Goal: Task Accomplishment & Management: Manage account settings

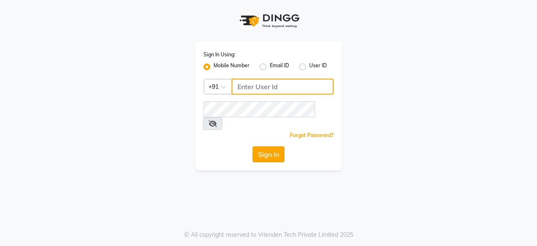
type input "9175773304"
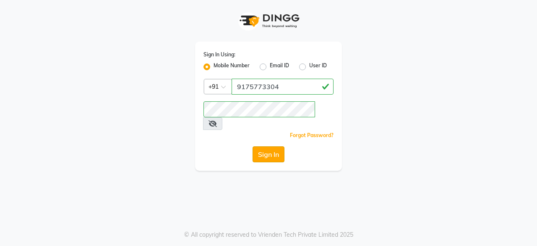
click at [273, 146] on button "Sign In" at bounding box center [269, 154] width 32 height 16
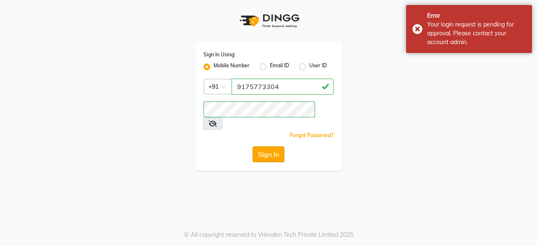
click at [273, 146] on button "Sign In" at bounding box center [269, 154] width 32 height 16
click at [273, 146] on div "Sign In" at bounding box center [269, 154] width 130 height 16
click at [273, 146] on button "Sign In" at bounding box center [269, 154] width 32 height 16
click at [273, 146] on div "Sign In" at bounding box center [269, 154] width 130 height 16
click at [273, 146] on button "Sign In" at bounding box center [269, 154] width 32 height 16
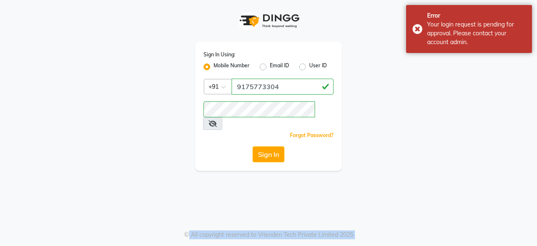
click at [273, 146] on div "Sign In" at bounding box center [269, 154] width 130 height 16
click at [273, 146] on button "Sign In" at bounding box center [269, 154] width 32 height 16
click at [273, 146] on div "Sign In" at bounding box center [269, 154] width 130 height 16
click at [273, 146] on button "Sign In" at bounding box center [269, 154] width 32 height 16
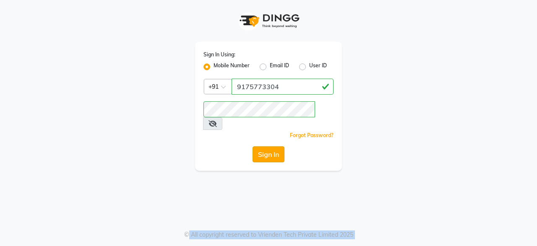
click at [271, 146] on button "Sign In" at bounding box center [269, 154] width 32 height 16
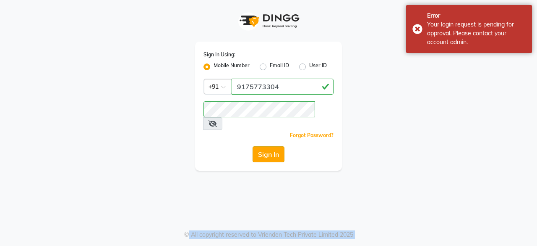
click at [271, 146] on button "Sign In" at bounding box center [269, 154] width 32 height 16
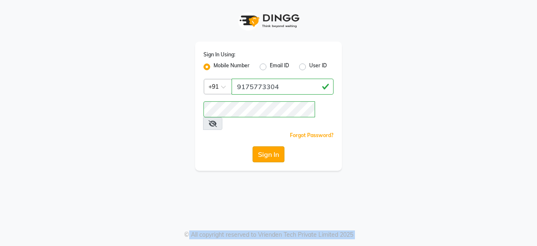
click at [261, 146] on button "Sign In" at bounding box center [269, 154] width 32 height 16
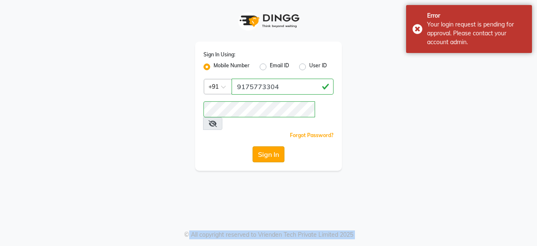
click at [266, 146] on button "Sign In" at bounding box center [269, 154] width 32 height 16
click at [266, 146] on div "Sign In" at bounding box center [269, 154] width 130 height 16
click at [266, 146] on button "Sign In" at bounding box center [269, 154] width 32 height 16
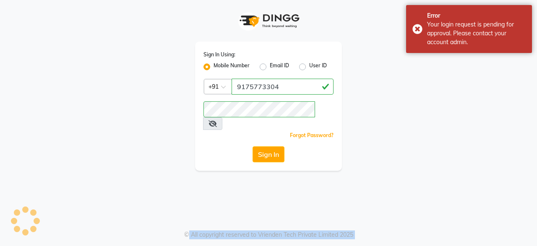
click at [266, 146] on div "Sign In" at bounding box center [269, 154] width 130 height 16
click at [266, 146] on button "Sign In" at bounding box center [269, 154] width 32 height 16
click at [266, 146] on div "Sign In" at bounding box center [269, 154] width 130 height 16
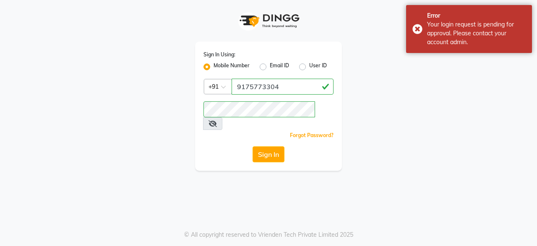
click at [362, 180] on div "Sign In Using: Mobile Number Email ID User ID Country Code × [PHONE_NUMBER] Rem…" at bounding box center [268, 123] width 537 height 246
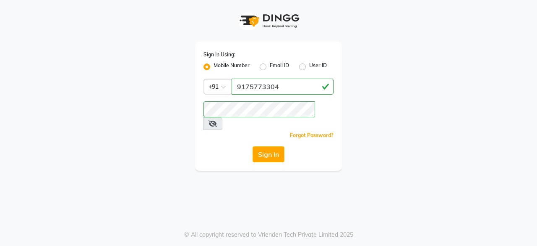
click at [217, 120] on icon at bounding box center [213, 123] width 8 height 7
click at [216, 120] on icon at bounding box center [213, 123] width 8 height 7
click at [310, 192] on div "Sign In Using: Mobile Number Email ID User ID Country Code × [PHONE_NUMBER] Rem…" at bounding box center [268, 123] width 537 height 246
click at [276, 146] on button "Sign In" at bounding box center [269, 154] width 32 height 16
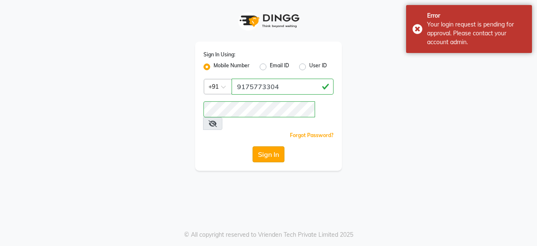
click at [276, 146] on button "Sign In" at bounding box center [269, 154] width 32 height 16
click at [276, 146] on div "Sign In" at bounding box center [269, 154] width 130 height 16
click at [276, 146] on button "Sign In" at bounding box center [269, 154] width 32 height 16
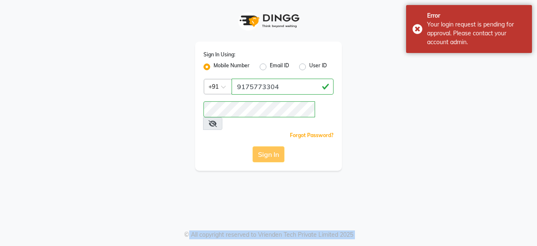
click at [276, 146] on div "Sign In" at bounding box center [269, 154] width 130 height 16
click at [276, 146] on button "Sign In" at bounding box center [269, 154] width 32 height 16
click at [276, 146] on div "Sign In" at bounding box center [269, 154] width 130 height 16
click at [275, 146] on button "Sign In" at bounding box center [269, 154] width 32 height 16
click at [275, 146] on div "Sign In" at bounding box center [269, 154] width 130 height 16
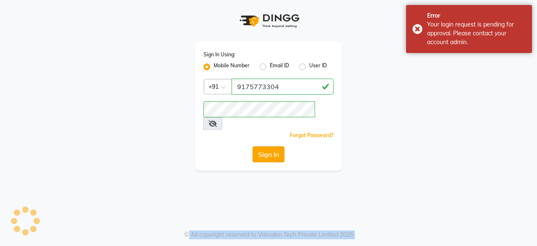
click at [275, 146] on button "Sign In" at bounding box center [269, 154] width 32 height 16
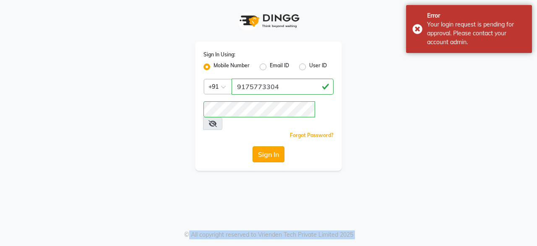
click at [275, 146] on button "Sign In" at bounding box center [269, 154] width 32 height 16
click at [275, 146] on div "Sign In" at bounding box center [269, 154] width 130 height 16
click at [275, 146] on button "Sign In" at bounding box center [269, 154] width 32 height 16
click at [275, 146] on div "Sign In" at bounding box center [269, 154] width 130 height 16
click at [275, 146] on button "Sign In" at bounding box center [269, 154] width 32 height 16
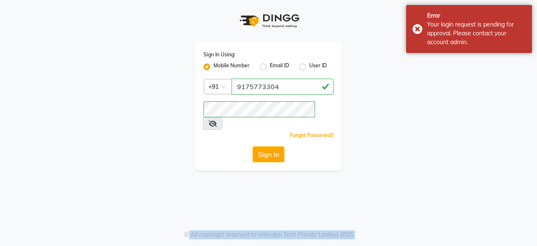
click at [275, 146] on div "Sign In" at bounding box center [269, 154] width 130 height 16
click at [275, 146] on button "Sign In" at bounding box center [269, 154] width 32 height 16
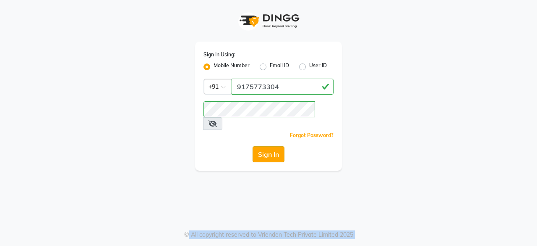
click at [268, 146] on button "Sign In" at bounding box center [269, 154] width 32 height 16
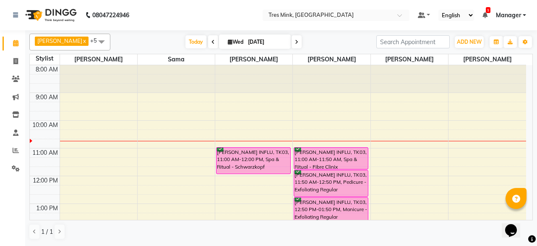
drag, startPoint x: 417, startPoint y: 134, endPoint x: 395, endPoint y: 59, distance: 78.1
click at [395, 59] on table "Stylist [PERSON_NAME] Sama [PERSON_NAME] [PERSON_NAME] [PERSON_NAME] 8:00 AM 9:…" at bounding box center [281, 137] width 504 height 166
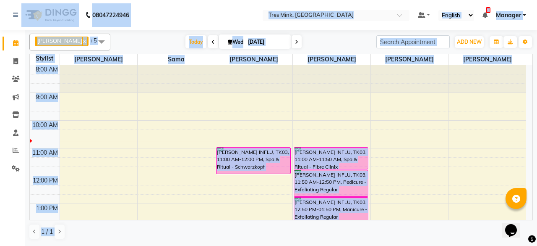
click at [328, 45] on div "[DATE] [DATE]" at bounding box center [244, 42] width 258 height 13
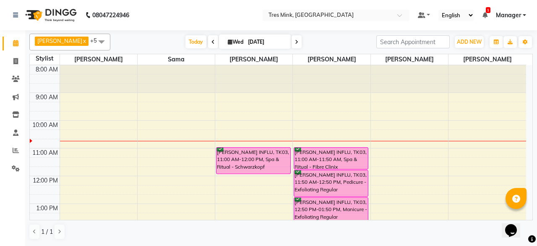
click at [328, 45] on div "[DATE] [DATE]" at bounding box center [244, 42] width 258 height 13
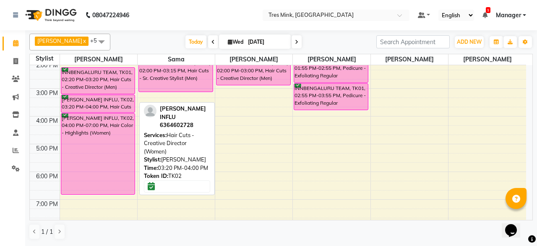
scroll to position [157, 0]
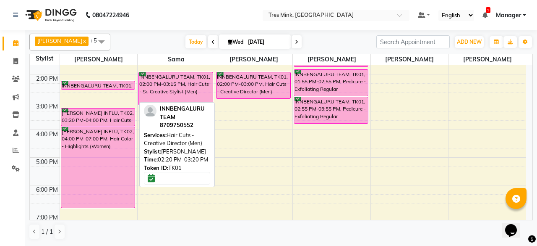
drag, startPoint x: 105, startPoint y: 105, endPoint x: 109, endPoint y: 79, distance: 26.4
click at [109, 79] on div "8:00 AM 9:00 AM 10:00 AM 11:00 AM 12:00 PM 1:00 PM 2:00 PM 3:00 PM 4:00 PM 5:00…" at bounding box center [278, 88] width 497 height 360
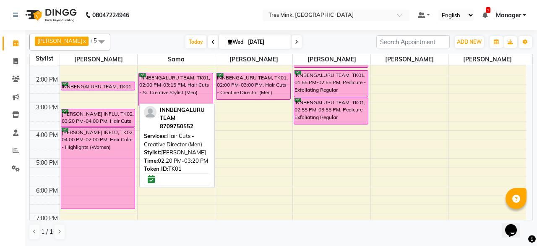
drag, startPoint x: 107, startPoint y: 107, endPoint x: 105, endPoint y: 87, distance: 19.9
click at [105, 87] on div "INNBENGALURU TEAM, TK01, 02:20 PM-03:20 PM, Hair Cuts - Creative Director (Men)…" at bounding box center [98, 89] width 77 height 360
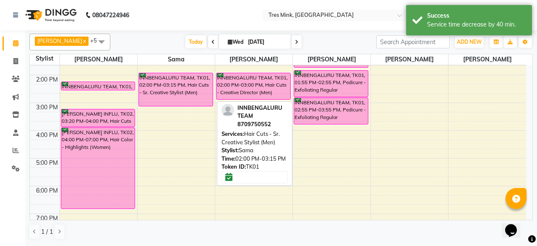
click at [181, 76] on div "INNBENGALURU TEAM, TK01, 02:00 PM-03:15 PM, Hair Cuts - Sr. Creative Stylist (M…" at bounding box center [176, 89] width 74 height 33
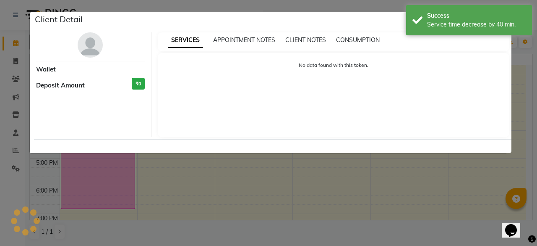
select select "6"
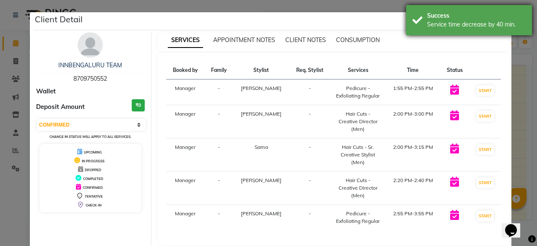
click at [426, 12] on div "Success Service time decrease by 40 min." at bounding box center [469, 20] width 126 height 30
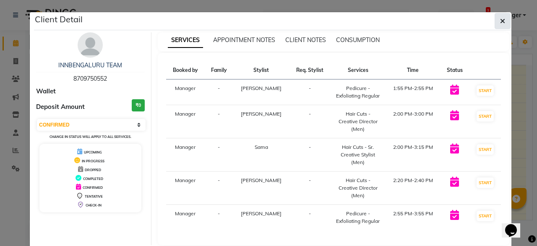
click at [500, 19] on icon "button" at bounding box center [502, 21] width 5 height 7
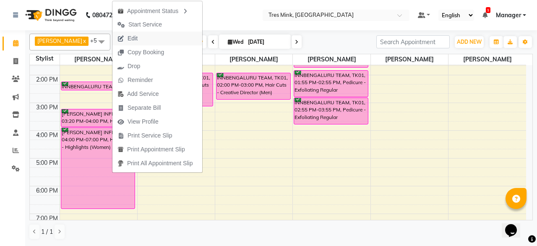
click at [157, 43] on button "Edit" at bounding box center [158, 38] width 90 height 14
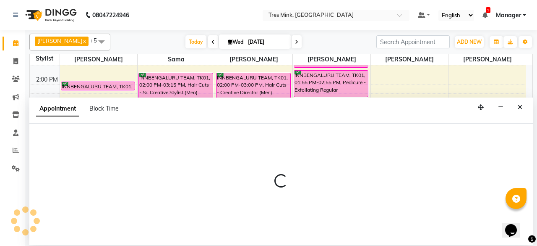
select select "confirm booking"
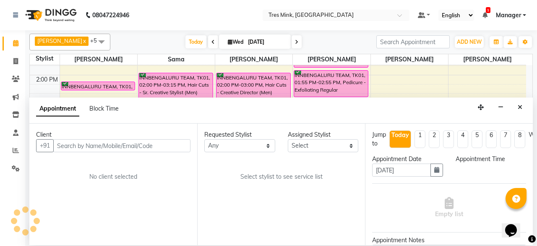
scroll to position [55, 0]
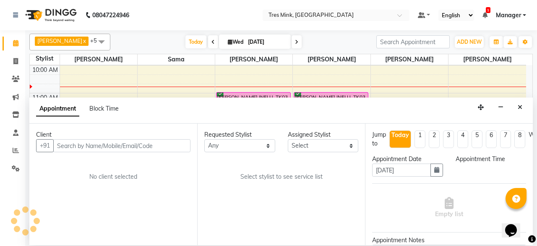
select select "88456"
select select "4390"
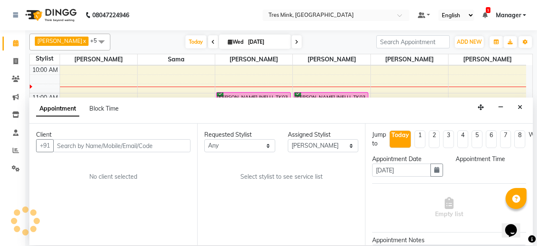
select select "4390"
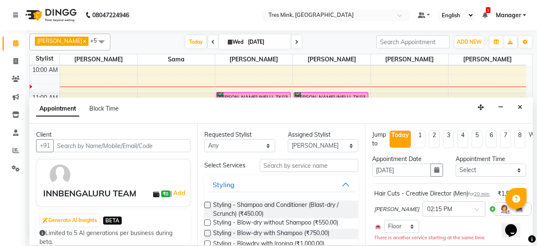
drag, startPoint x: 537, startPoint y: 22, endPoint x: 263, endPoint y: 116, distance: 290.0
click at [259, 115] on div "Appointment Block Time" at bounding box center [281, 110] width 504 height 26
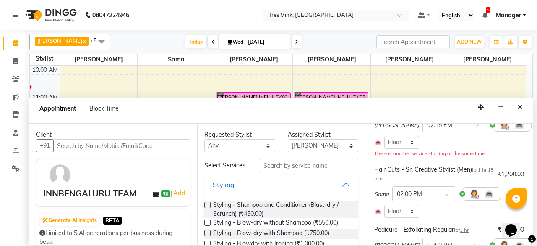
scroll to position [126, 0]
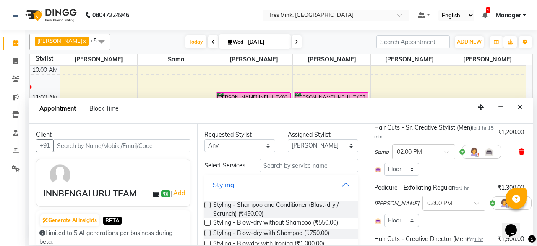
click at [519, 155] on icon at bounding box center [521, 152] width 5 height 6
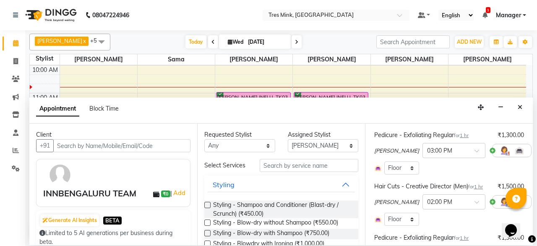
click at [535, 153] on icon at bounding box center [537, 150] width 5 height 6
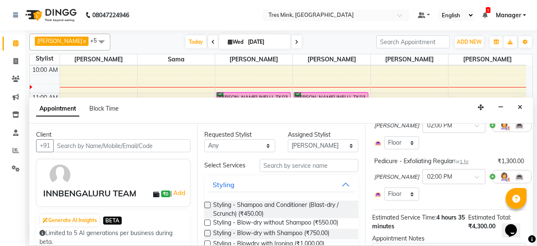
scroll to position [210, 0]
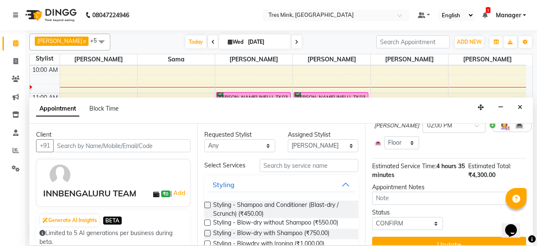
click at [511, 130] on div "[PERSON_NAME] × 02:00 PM" at bounding box center [450, 125] width 150 height 22
click at [535, 128] on icon at bounding box center [537, 125] width 5 height 6
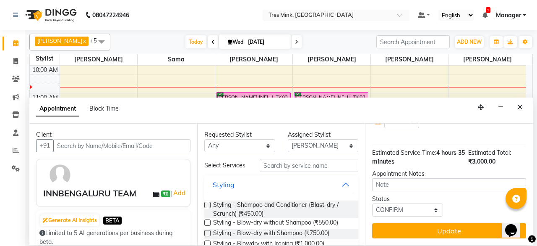
scroll to position [197, 0]
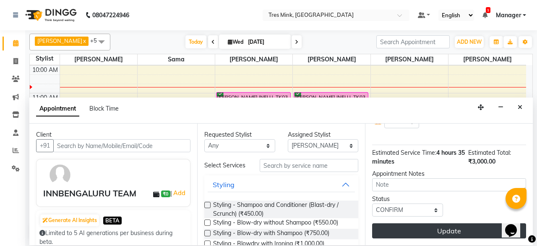
click at [445, 223] on button "Update" at bounding box center [449, 230] width 154 height 15
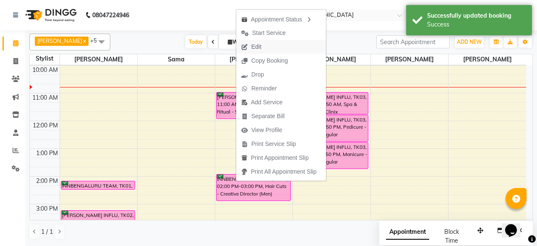
click at [272, 51] on button "Edit" at bounding box center [281, 47] width 90 height 14
select select "88451"
select select "840"
select select "confirm booking"
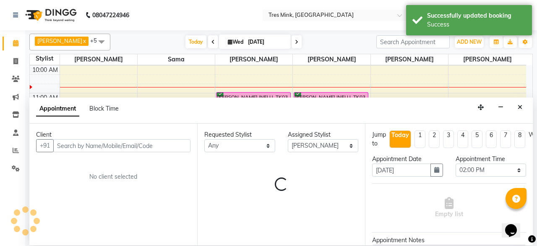
scroll to position [55, 0]
select select "4390"
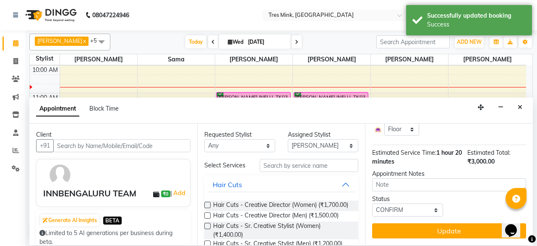
scroll to position [81, 0]
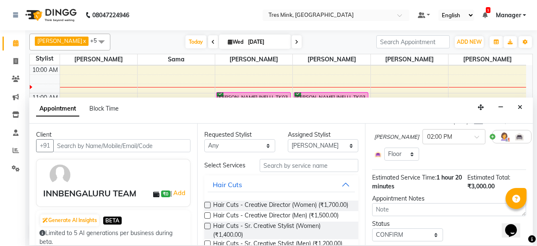
click at [535, 139] on icon at bounding box center [537, 137] width 5 height 6
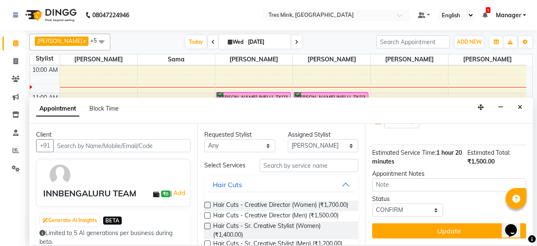
scroll to position [121, 0]
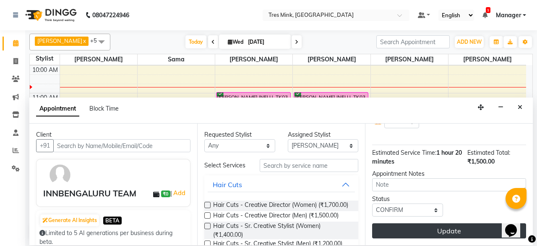
click at [439, 225] on button "Update" at bounding box center [449, 230] width 154 height 15
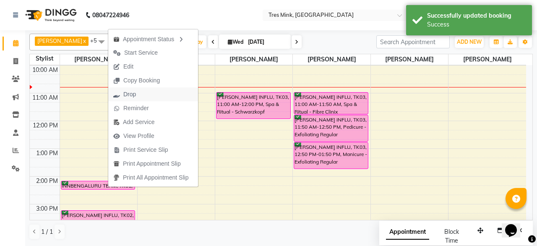
click at [144, 91] on button "Drop" at bounding box center [153, 94] width 90 height 14
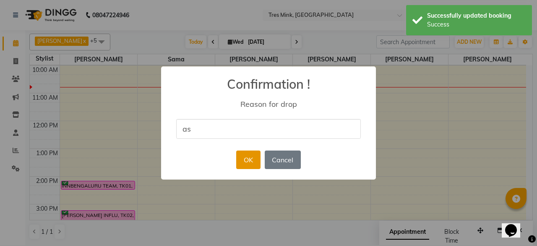
type input "as"
click at [253, 155] on button "OK" at bounding box center [248, 159] width 24 height 18
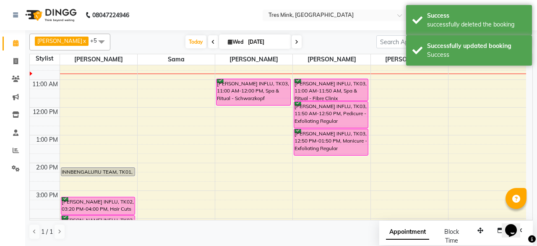
scroll to position [55, 0]
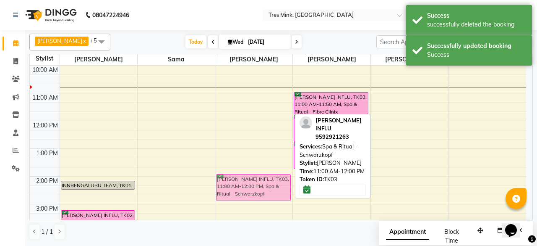
drag, startPoint x: 250, startPoint y: 101, endPoint x: 250, endPoint y: 181, distance: 80.2
click at [250, 181] on div "[PERSON_NAME] INFLU, TK03, 11:00 AM-12:00 PM, Spa & Ritual - [PERSON_NAME] INFL…" at bounding box center [253, 190] width 77 height 360
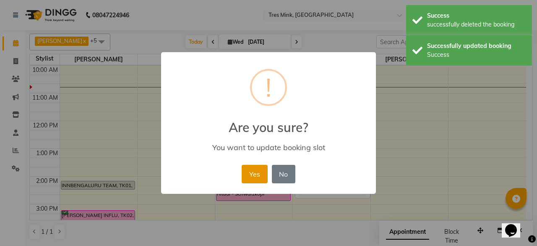
click at [257, 168] on button "Yes" at bounding box center [255, 174] width 26 height 18
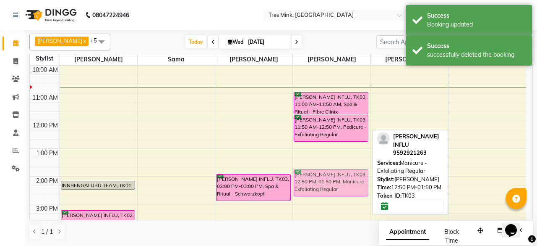
drag, startPoint x: 333, startPoint y: 148, endPoint x: 336, endPoint y: 178, distance: 30.3
click at [336, 178] on div "[PERSON_NAME] INFLU, TK03, 11:00 AM-11:50 AM, Spa & Ritual - Fibre Clinix [PERS…" at bounding box center [331, 190] width 77 height 360
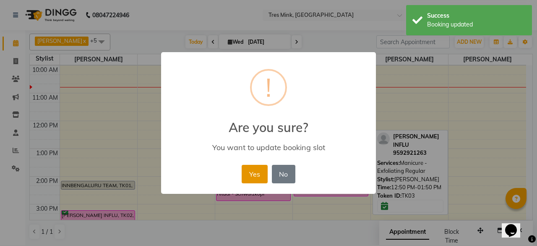
click at [251, 172] on button "Yes" at bounding box center [255, 174] width 26 height 18
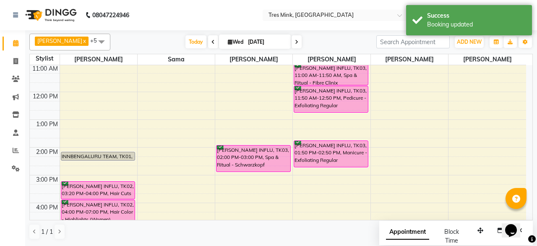
scroll to position [97, 0]
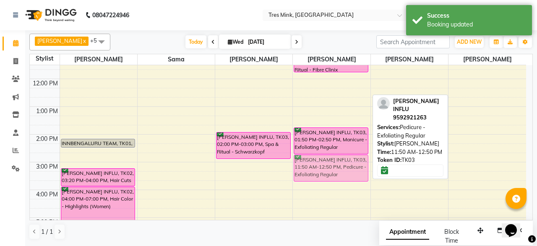
drag, startPoint x: 339, startPoint y: 82, endPoint x: 346, endPoint y: 162, distance: 80.1
click at [346, 162] on div "[PERSON_NAME] INFLU, TK03, 11:00 AM-11:50 AM, Spa & Ritual - Fibre Clinix [PERS…" at bounding box center [331, 148] width 77 height 360
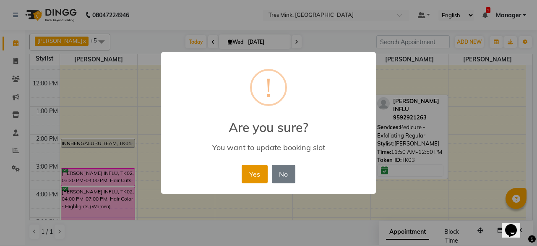
click at [253, 176] on button "Yes" at bounding box center [255, 174] width 26 height 18
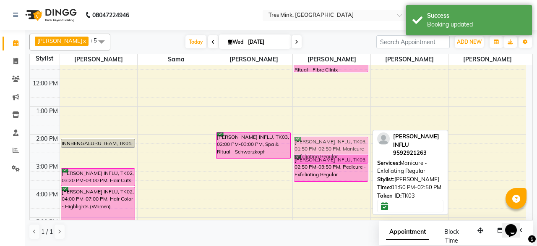
drag, startPoint x: 322, startPoint y: 137, endPoint x: 322, endPoint y: 142, distance: 4.6
click at [322, 142] on div "[PERSON_NAME] INFLU, TK03, 11:00 AM-11:50 AM, Spa & Ritual - Fibre Clinix [PERS…" at bounding box center [331, 148] width 77 height 360
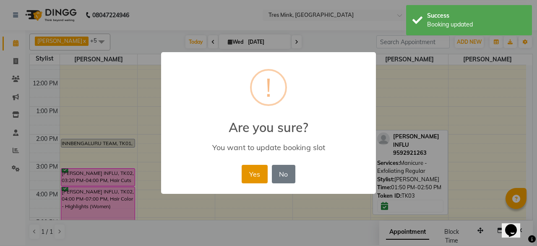
click at [263, 173] on button "Yes" at bounding box center [255, 174] width 26 height 18
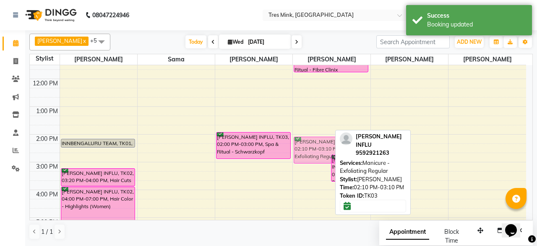
click at [311, 147] on div "[PERSON_NAME] INFLU, TK03, 02:10 PM-03:10 PM, Manicure - Exfoliating Regular [P…" at bounding box center [331, 148] width 77 height 360
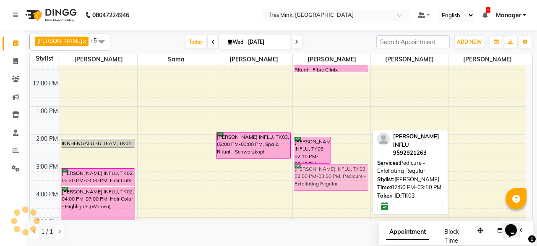
drag, startPoint x: 345, startPoint y: 168, endPoint x: 341, endPoint y: 178, distance: 10.9
click at [341, 178] on div "[PERSON_NAME] INFLU, TK03, 02:10 PM-03:10 PM, Manicure - Exfoliating Regular [P…" at bounding box center [331, 148] width 77 height 360
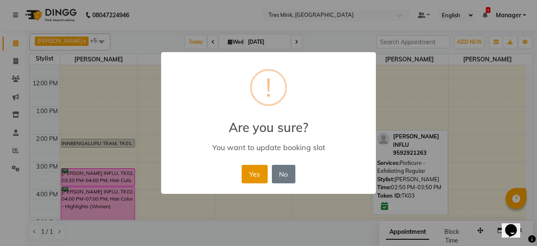
click at [254, 176] on button "Yes" at bounding box center [255, 174] width 26 height 18
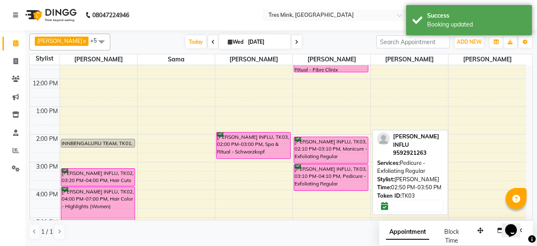
scroll to position [55, 0]
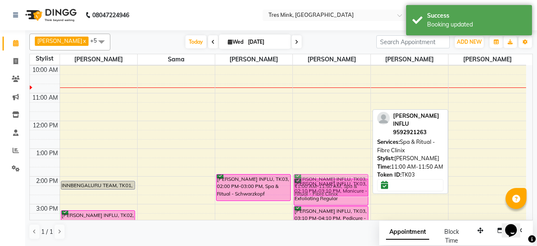
drag, startPoint x: 336, startPoint y: 97, endPoint x: 346, endPoint y: 176, distance: 80.4
click at [346, 176] on div "[PERSON_NAME] INFLU, TK03, 11:00 AM-11:50 AM, Spa & Ritual - Fibre Clinix [PERS…" at bounding box center [331, 190] width 77 height 360
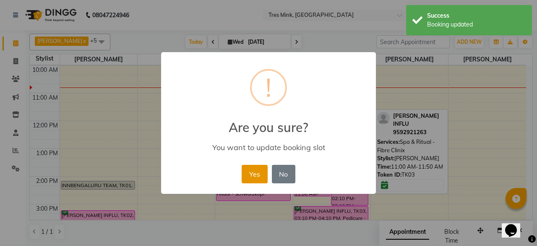
click at [259, 178] on button "Yes" at bounding box center [255, 174] width 26 height 18
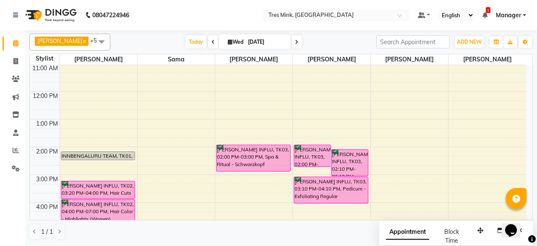
scroll to position [97, 0]
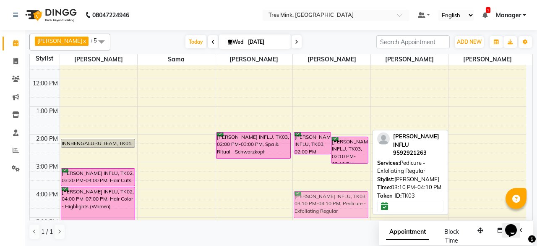
drag, startPoint x: 347, startPoint y: 168, endPoint x: 353, endPoint y: 195, distance: 27.2
click at [353, 195] on div "[PERSON_NAME] INFLU, TK03, 02:00 PM-02:50 PM, Spa & Ritual - Fibre Clinix [PERS…" at bounding box center [331, 148] width 77 height 360
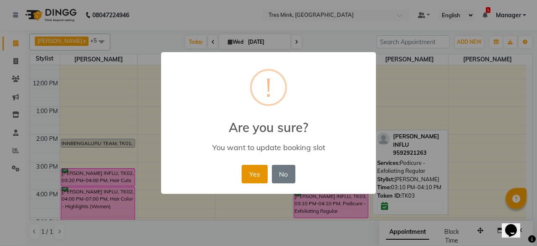
click at [255, 173] on button "Yes" at bounding box center [255, 174] width 26 height 18
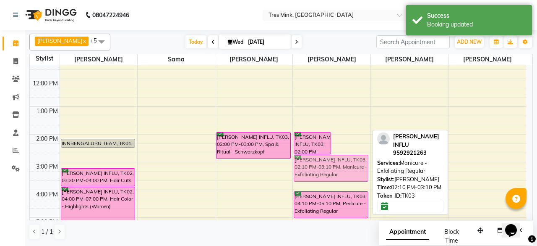
drag, startPoint x: 350, startPoint y: 152, endPoint x: 345, endPoint y: 171, distance: 19.9
click at [345, 171] on div "[PERSON_NAME] INFLU, TK03, 02:00 PM-02:50 PM, Spa & Ritual - Fibre Clinix [PERS…" at bounding box center [331, 148] width 77 height 360
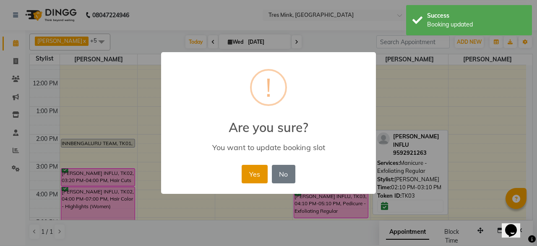
click at [249, 174] on button "Yes" at bounding box center [255, 174] width 26 height 18
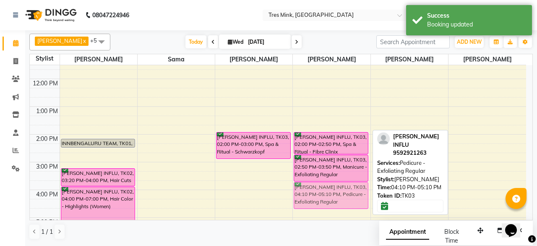
click at [336, 191] on div "[PERSON_NAME] INFLU, TK03, 02:00 PM-02:50 PM, Spa & Ritual - Fibre Clinix [PERS…" at bounding box center [331, 148] width 77 height 360
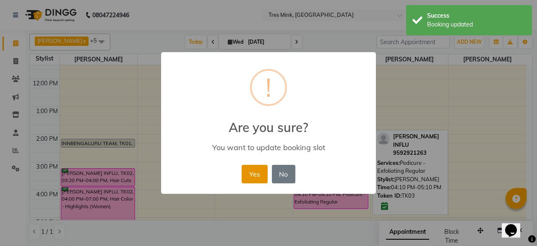
click at [260, 173] on button "Yes" at bounding box center [255, 174] width 26 height 18
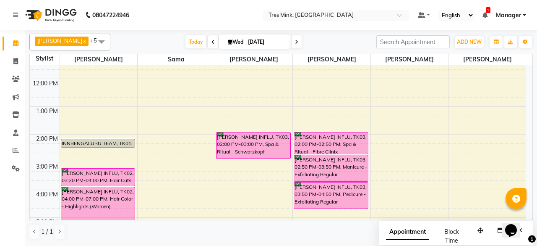
drag, startPoint x: 533, startPoint y: 157, endPoint x: 292, endPoint y: 41, distance: 267.0
click at [292, 41] on span at bounding box center [297, 41] width 10 height 13
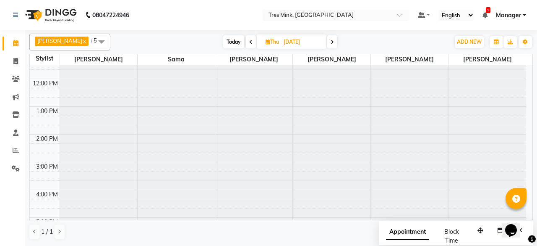
scroll to position [82, 0]
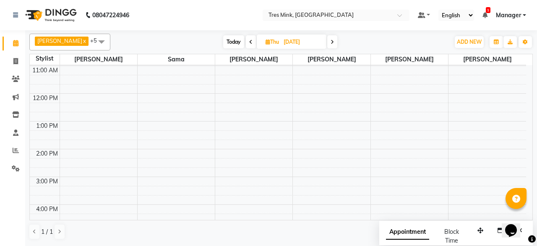
click at [332, 40] on div "[DATE] [DATE]" at bounding box center [281, 42] width 116 height 13
click at [329, 44] on span at bounding box center [333, 41] width 10 height 13
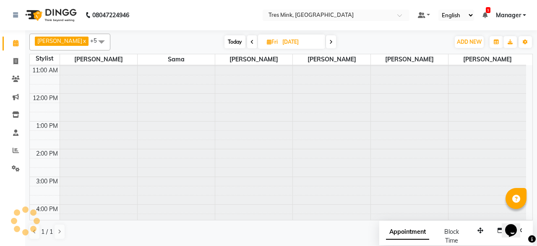
scroll to position [0, 0]
click at [328, 45] on span at bounding box center [331, 41] width 10 height 13
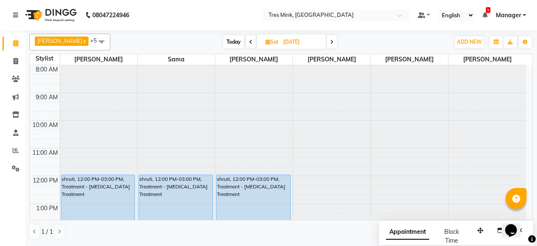
click at [226, 42] on span "Today" at bounding box center [233, 41] width 21 height 13
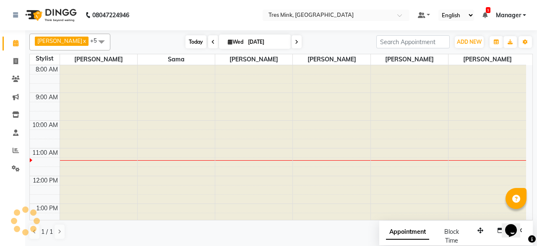
scroll to position [82, 0]
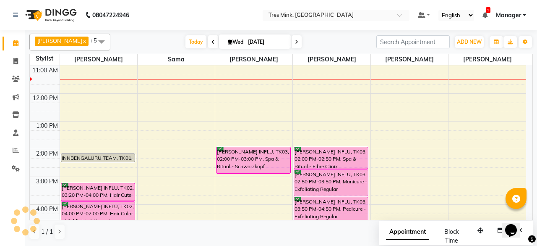
click at [292, 37] on span at bounding box center [297, 41] width 10 height 13
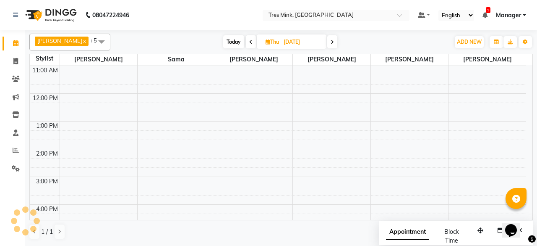
click at [328, 41] on span at bounding box center [333, 41] width 10 height 13
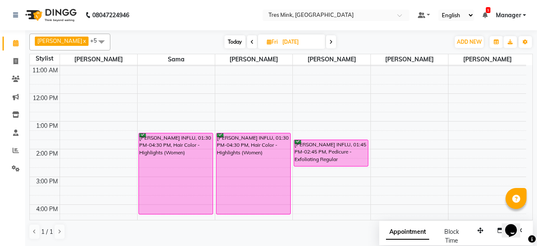
click at [329, 41] on span at bounding box center [331, 41] width 10 height 13
type input "[DATE]"
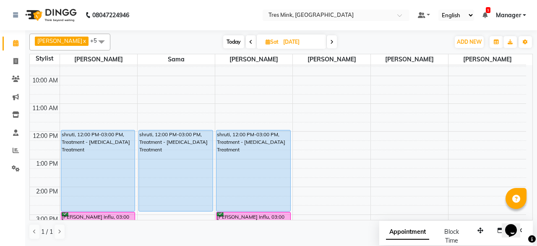
scroll to position [44, 0]
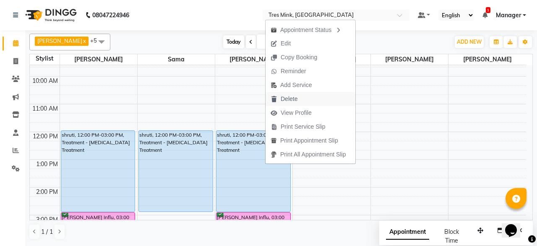
click at [288, 97] on span "Delete" at bounding box center [289, 98] width 17 height 9
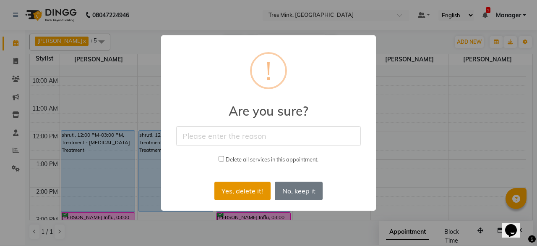
click at [246, 188] on button "Yes, delete it!" at bounding box center [243, 190] width 56 height 18
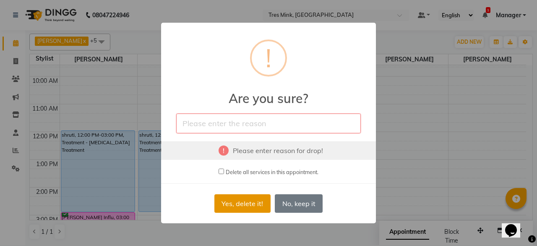
click at [255, 209] on button "Yes, delete it!" at bounding box center [243, 203] width 56 height 18
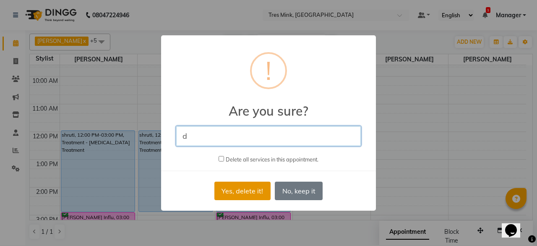
type input "d"
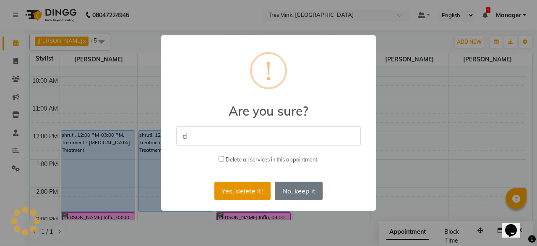
click at [220, 183] on button "Yes, delete it!" at bounding box center [243, 190] width 56 height 18
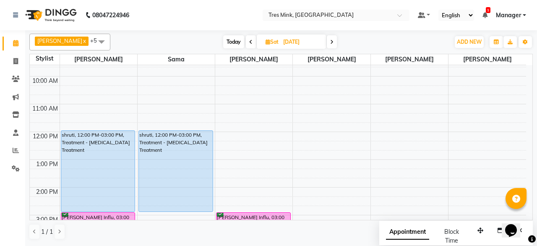
click at [231, 119] on div "8:00 AM 9:00 AM 10:00 AM 11:00 AM 12:00 PM 1:00 PM 2:00 PM 3:00 PM 4:00 PM 5:00…" at bounding box center [278, 201] width 497 height 360
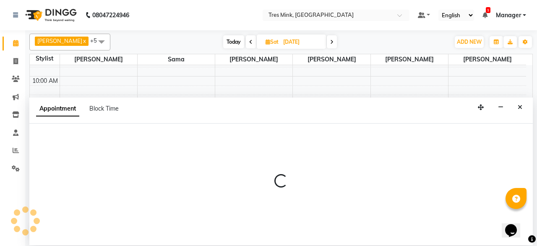
select select "88454"
select select "tentative"
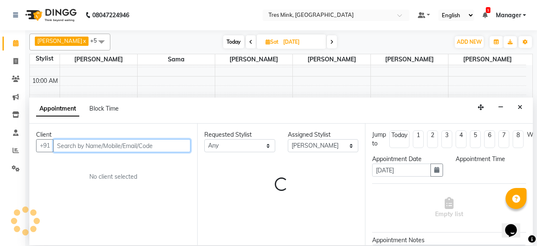
select select "675"
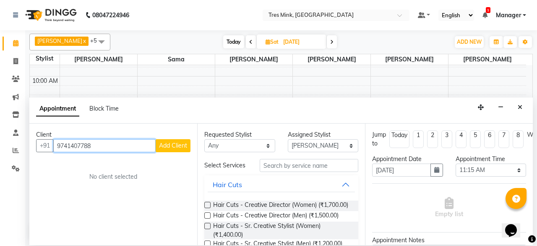
type input "9741407788"
click at [173, 146] on span "Add Client" at bounding box center [173, 146] width 28 height 8
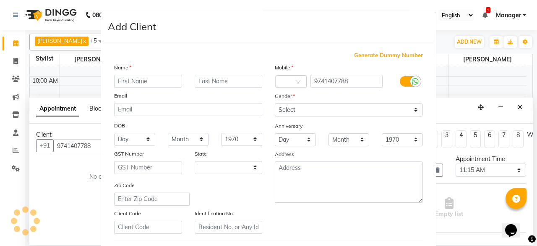
select select "22"
type input "f"
type input "Foodie"
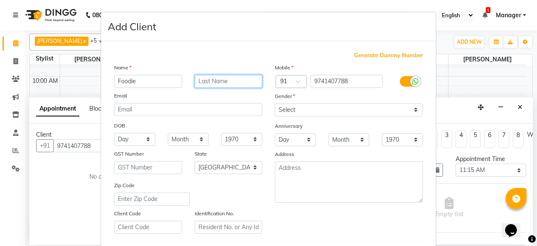
click at [209, 83] on input "text" at bounding box center [229, 81] width 68 height 13
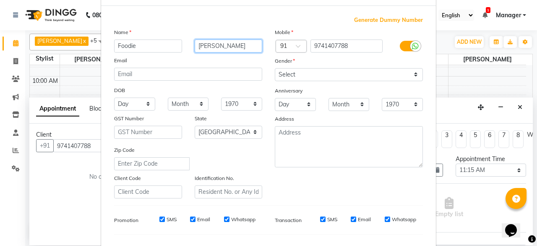
scroll to position [0, 0]
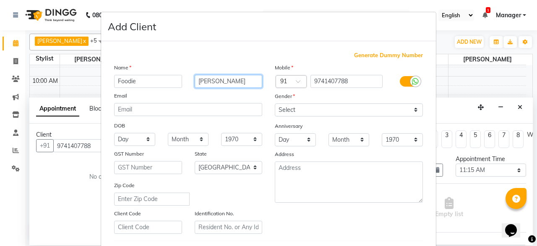
type input "[PERSON_NAME]"
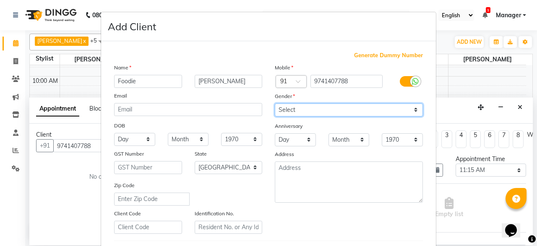
click at [357, 103] on select "Select [DEMOGRAPHIC_DATA] [DEMOGRAPHIC_DATA] Other Prefer Not To Say" at bounding box center [349, 109] width 148 height 13
click at [275, 103] on select "Select [DEMOGRAPHIC_DATA] [DEMOGRAPHIC_DATA] Other Prefer Not To Say" at bounding box center [349, 109] width 148 height 13
click at [346, 114] on select "Select [DEMOGRAPHIC_DATA] [DEMOGRAPHIC_DATA] Other Prefer Not To Say" at bounding box center [349, 109] width 148 height 13
click at [332, 107] on select "Select [DEMOGRAPHIC_DATA] [DEMOGRAPHIC_DATA] Other Prefer Not To Say" at bounding box center [349, 109] width 148 height 13
select select "[DEMOGRAPHIC_DATA]"
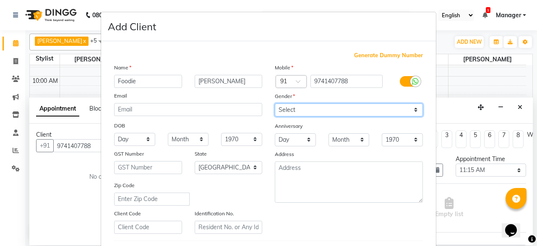
click at [275, 103] on select "Select [DEMOGRAPHIC_DATA] [DEMOGRAPHIC_DATA] Other Prefer Not To Say" at bounding box center [349, 109] width 148 height 13
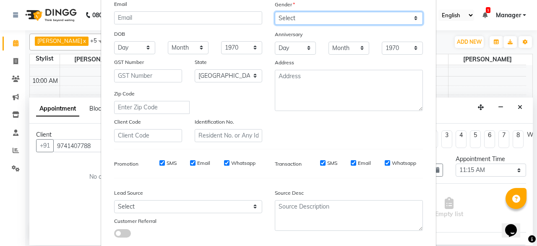
scroll to position [140, 0]
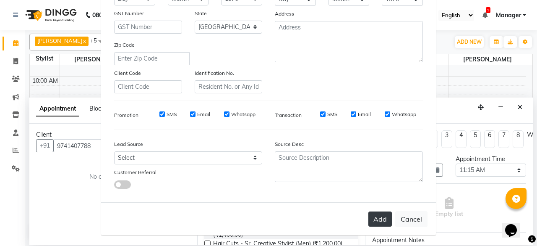
click at [376, 220] on button "Add" at bounding box center [381, 218] width 24 height 15
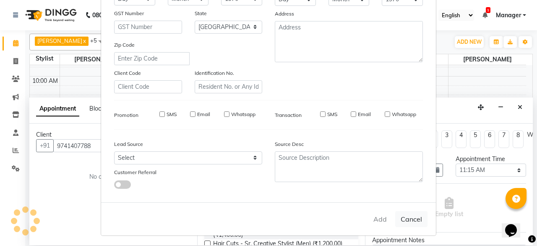
select select
select select "null"
select select
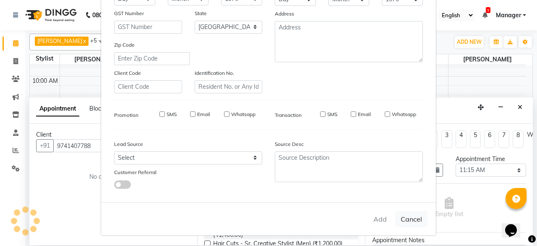
select select
checkbox input "false"
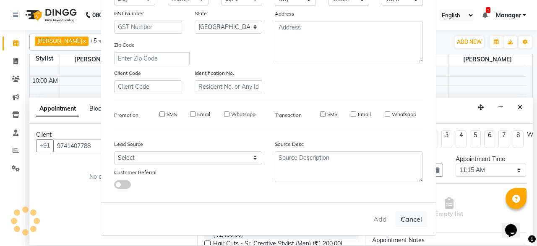
checkbox input "false"
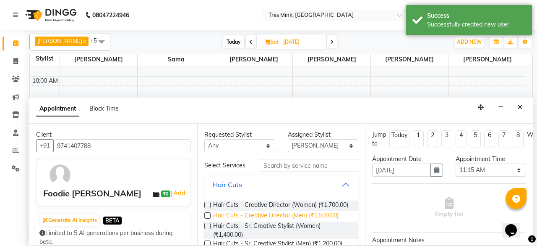
scroll to position [42, 0]
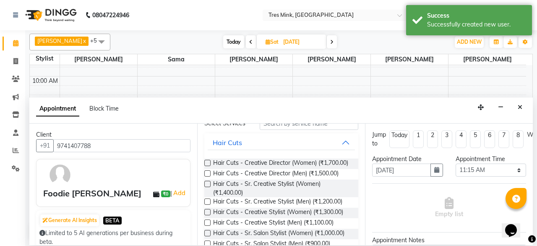
click at [208, 187] on label at bounding box center [207, 184] width 6 height 6
click at [208, 187] on input "checkbox" at bounding box center [206, 184] width 5 height 5
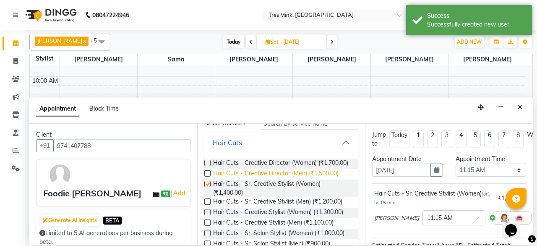
checkbox input "false"
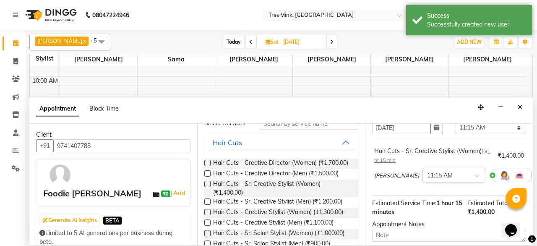
scroll to position [84, 0]
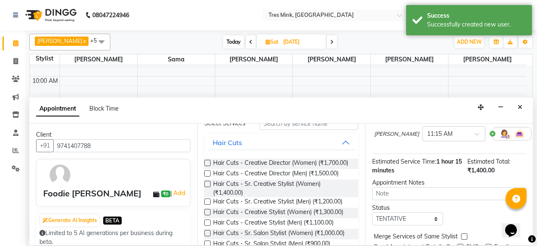
click at [535, 136] on icon at bounding box center [537, 134] width 5 height 6
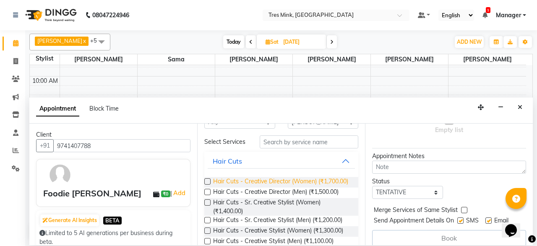
scroll to position [42, 0]
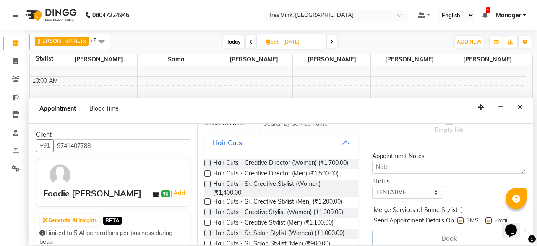
click at [207, 204] on label at bounding box center [207, 201] width 6 height 6
click at [207, 205] on input "checkbox" at bounding box center [206, 201] width 5 height 5
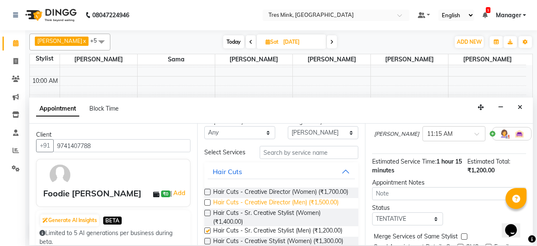
scroll to position [0, 0]
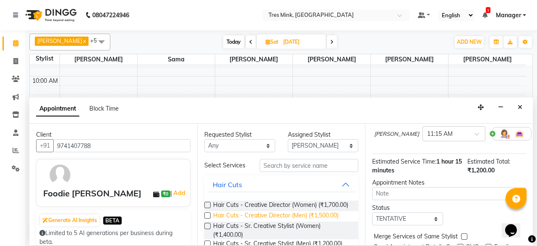
checkbox input "false"
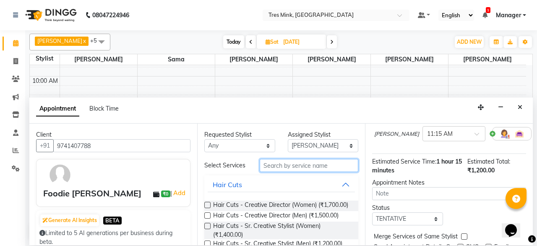
click at [298, 166] on input "text" at bounding box center [309, 165] width 99 height 13
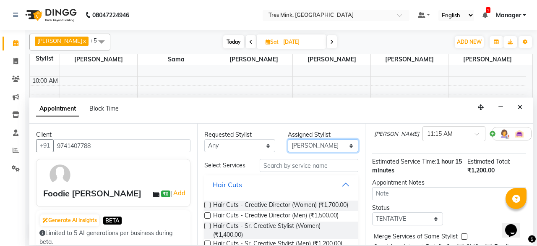
click at [327, 145] on select "Select [PERSON_NAME] [PERSON_NAME] Sama [PERSON_NAME] [PERSON_NAME] [PERSON_NAM…" at bounding box center [323, 145] width 71 height 13
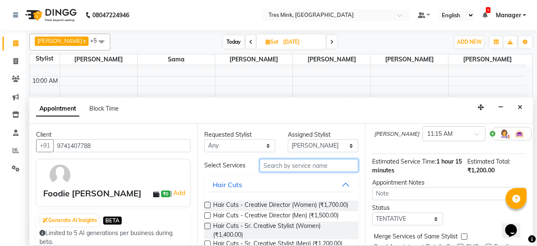
click at [271, 162] on input "text" at bounding box center [309, 165] width 99 height 13
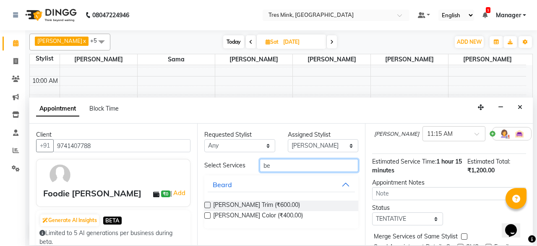
type input "b"
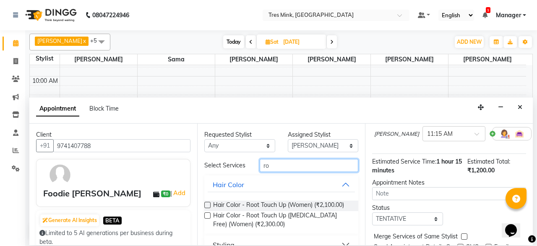
type input "r"
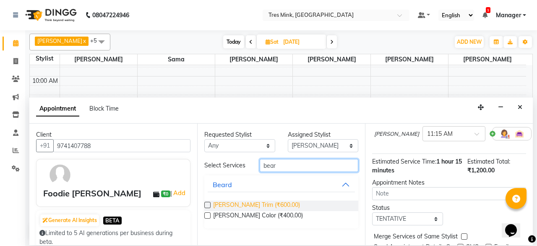
type input "bear"
click at [247, 204] on span "[PERSON_NAME] Trim (₹600.00)" at bounding box center [256, 205] width 87 height 10
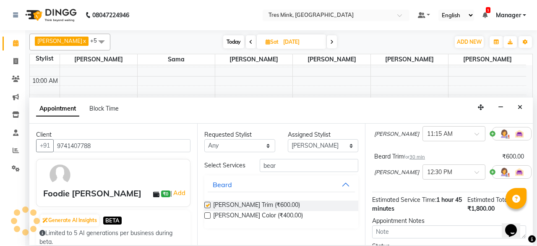
checkbox input "false"
click at [314, 142] on select "Select [PERSON_NAME] [PERSON_NAME] Sama [PERSON_NAME] [PERSON_NAME] [PERSON_NAM…" at bounding box center [323, 145] width 71 height 13
select select "88456"
click at [288, 139] on select "Select [PERSON_NAME] [PERSON_NAME] Sama [PERSON_NAME] [PERSON_NAME] [PERSON_NAM…" at bounding box center [323, 145] width 71 height 13
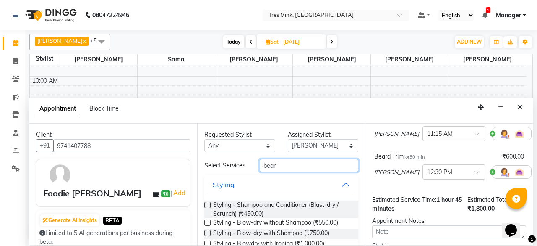
click at [305, 165] on input "bear" at bounding box center [309, 165] width 99 height 13
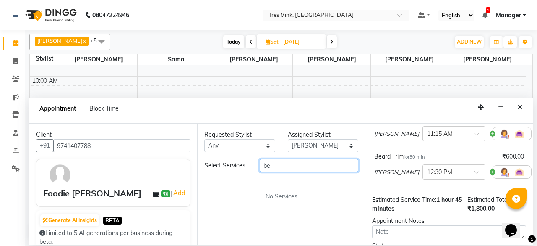
type input "b"
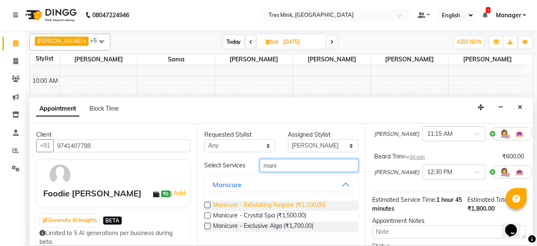
type input "mani"
click at [262, 202] on span "Manicure - Exfoliating Regular (₹1,100.00)" at bounding box center [269, 205] width 113 height 10
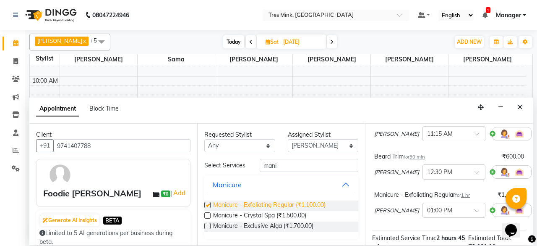
checkbox input "false"
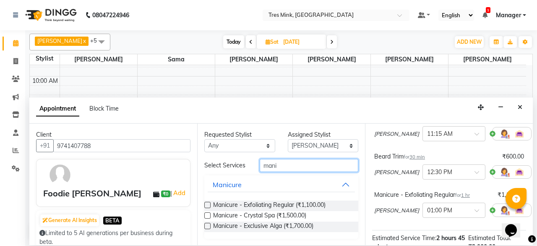
click at [297, 163] on input "mani" at bounding box center [309, 165] width 99 height 13
type input "m"
type input "pedi"
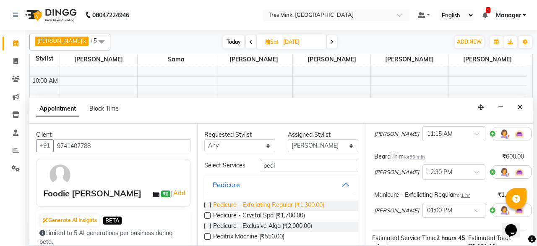
click at [255, 205] on span "Pedicure - Exfoliating Regular (₹1,300.00)" at bounding box center [268, 205] width 111 height 10
checkbox input "false"
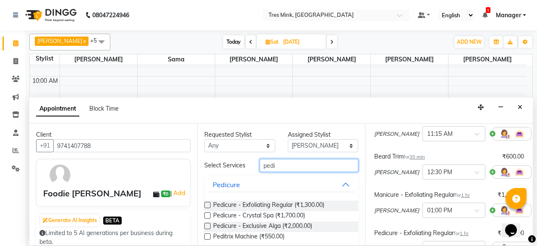
click at [286, 166] on input "pedi" at bounding box center [309, 165] width 99 height 13
type input "p"
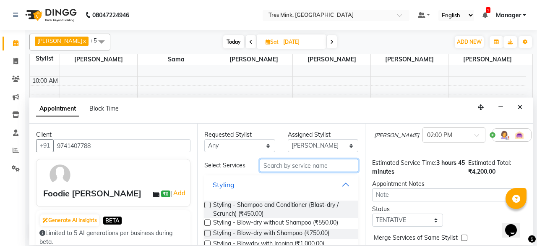
scroll to position [240, 0]
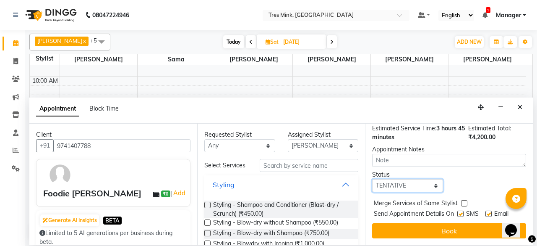
click at [396, 181] on select "Select TENTATIVE CONFIRM UPCOMING" at bounding box center [407, 185] width 71 height 13
select select "confirm booking"
click at [372, 179] on select "Select TENTATIVE CONFIRM UPCOMING" at bounding box center [407, 185] width 71 height 13
click at [440, 223] on button "Book" at bounding box center [449, 230] width 154 height 15
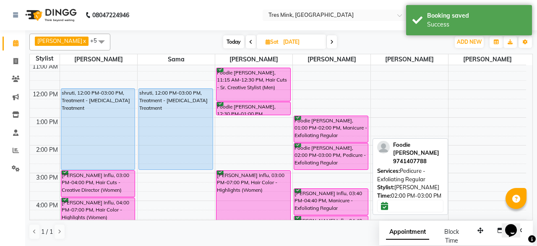
scroll to position [44, 0]
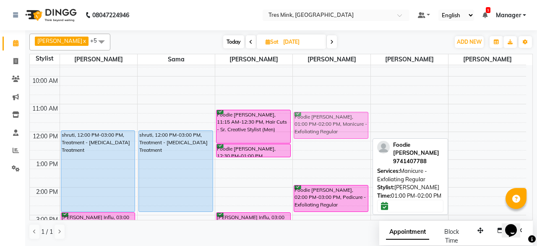
drag, startPoint x: 330, startPoint y: 162, endPoint x: 335, endPoint y: 116, distance: 46.4
click at [335, 116] on div "Foodie [PERSON_NAME], 01:00 PM-02:00 PM, Manicure - Exfoliating Regular Foodie …" at bounding box center [331, 201] width 77 height 360
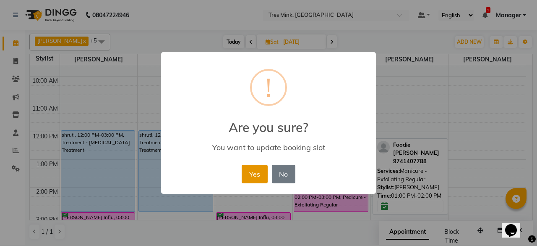
click at [257, 173] on button "Yes" at bounding box center [255, 174] width 26 height 18
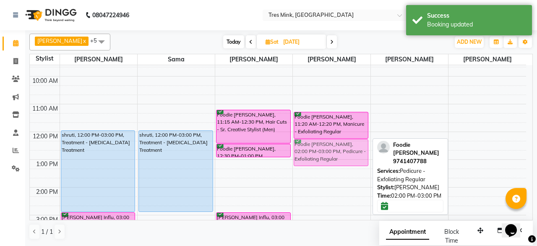
drag, startPoint x: 328, startPoint y: 199, endPoint x: 333, endPoint y: 150, distance: 48.5
click at [333, 150] on div "Foodie [PERSON_NAME], 11:20 AM-12:20 PM, Manicure - Exfoliating Regular Foodie …" at bounding box center [331, 201] width 77 height 360
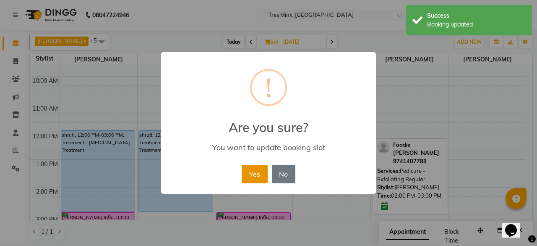
click at [248, 175] on button "Yes" at bounding box center [255, 174] width 26 height 18
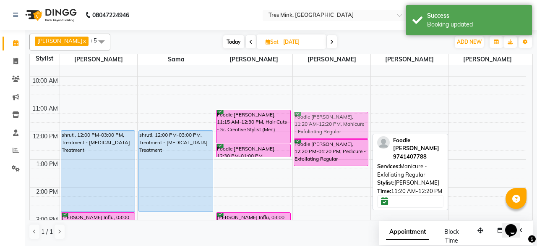
click at [327, 117] on div "Foodie [PERSON_NAME], 11:20 AM-12:20 PM, Manicure - Exfoliating Regular Foodie …" at bounding box center [331, 201] width 77 height 360
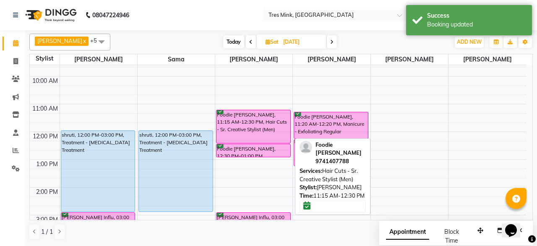
click at [258, 125] on div "Foodie [PERSON_NAME], 11:15 AM-12:30 PM, Hair Cuts - Sr. Creative Stylist (Men)" at bounding box center [254, 126] width 74 height 33
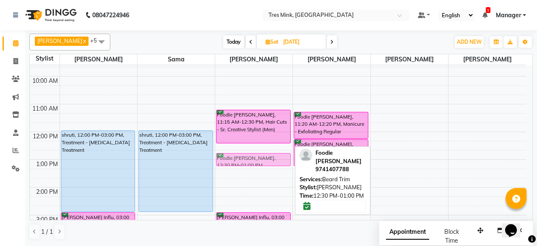
drag, startPoint x: 268, startPoint y: 151, endPoint x: 273, endPoint y: 160, distance: 9.6
click at [273, 160] on div "Foodie [PERSON_NAME], 11:15 AM-12:30 PM, Hair Cuts - Sr. Creative Stylist (Men)…" at bounding box center [253, 201] width 77 height 360
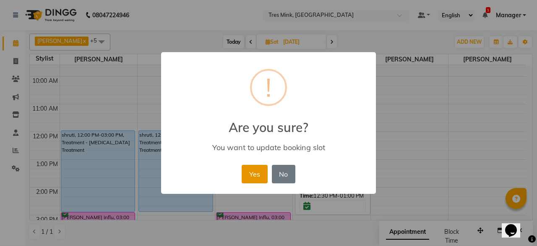
click at [260, 169] on button "Yes" at bounding box center [255, 174] width 26 height 18
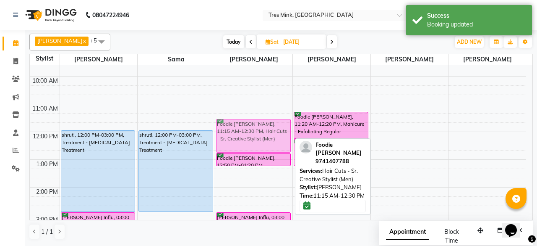
click at [257, 129] on div "Foodie [PERSON_NAME], 11:15 AM-12:30 PM, Hair Cuts - Sr. Creative Stylist (Men)…" at bounding box center [253, 201] width 77 height 360
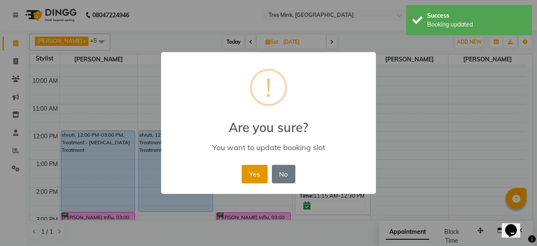
click at [257, 171] on button "Yes" at bounding box center [255, 174] width 26 height 18
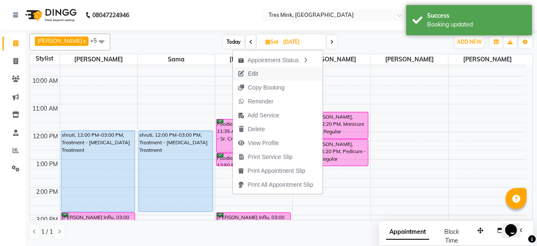
click at [273, 71] on button "Edit" at bounding box center [278, 74] width 90 height 14
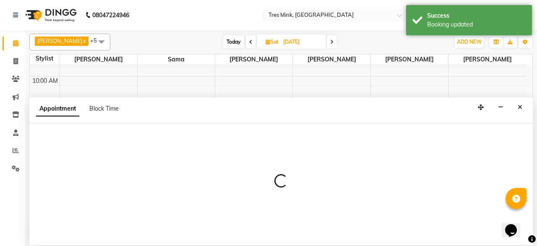
select select "88454"
select select "confirm booking"
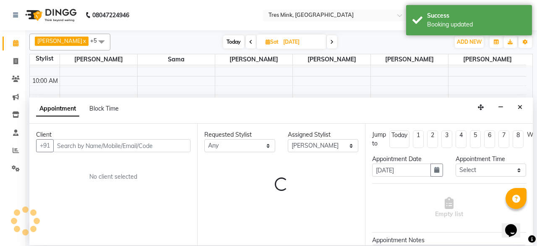
scroll to position [82, 0]
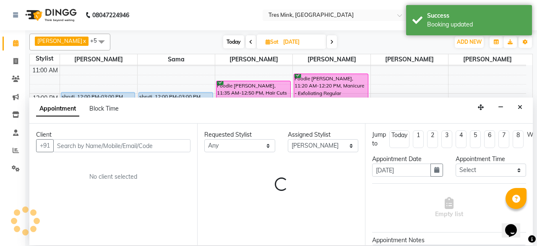
select select "4390"
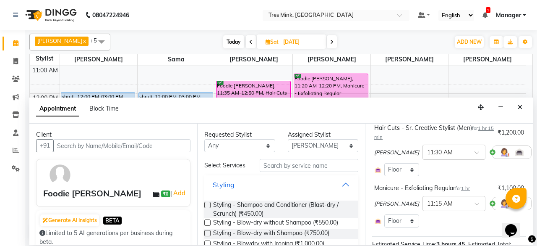
scroll to position [268, 0]
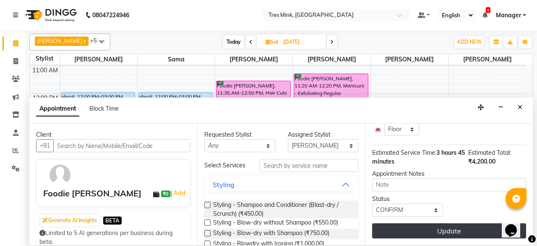
click at [451, 223] on button "Update" at bounding box center [449, 230] width 154 height 15
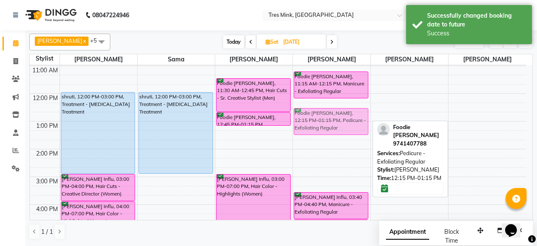
click at [337, 121] on div "Foodie [PERSON_NAME], 11:15 AM-12:15 PM, Manicure - Exfoliating Regular Foodie …" at bounding box center [331, 163] width 77 height 360
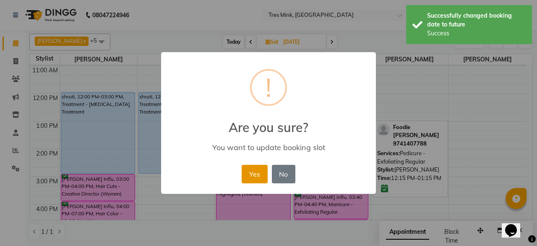
click at [254, 173] on button "Yes" at bounding box center [255, 174] width 26 height 18
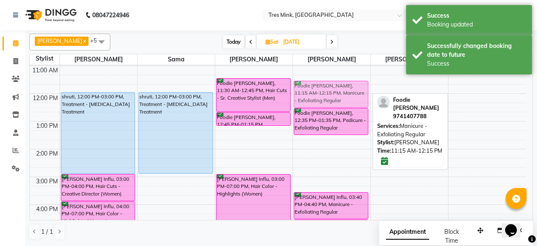
drag, startPoint x: 333, startPoint y: 84, endPoint x: 335, endPoint y: 93, distance: 9.5
click at [335, 93] on div "Foodie [PERSON_NAME], 11:15 AM-12:15 PM, Manicure - Exfoliating Regular Foodie …" at bounding box center [331, 163] width 77 height 360
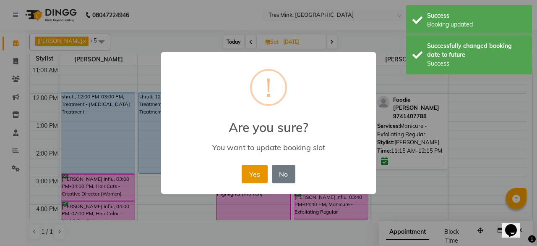
click at [266, 176] on button "Yes" at bounding box center [255, 174] width 26 height 18
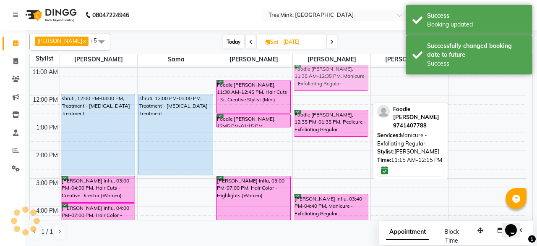
drag, startPoint x: 333, startPoint y: 91, endPoint x: 336, endPoint y: 78, distance: 13.3
click at [336, 78] on div "Foodie [PERSON_NAME], 11:35 AM-12:35 PM, Manicure - Exfoliating Regular Foodie …" at bounding box center [331, 164] width 77 height 360
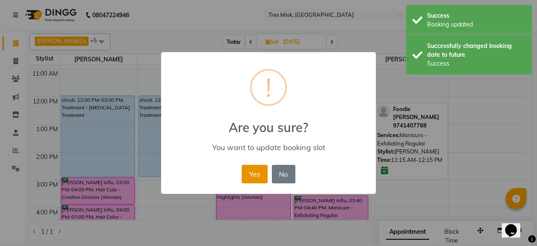
click at [255, 175] on button "Yes" at bounding box center [255, 174] width 26 height 18
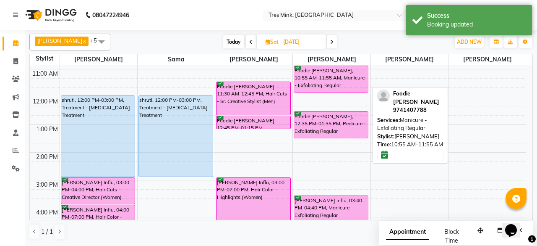
click at [342, 89] on div "Foodie [PERSON_NAME], 10:55 AM-11:55 AM, Manicure - Exfoliating Regular" at bounding box center [331, 79] width 74 height 26
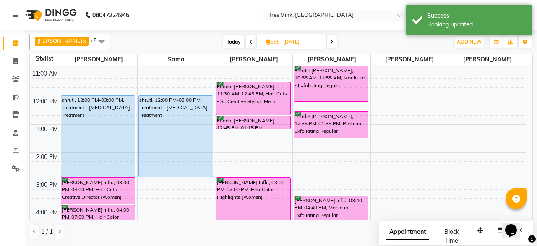
drag, startPoint x: 341, startPoint y: 92, endPoint x: 342, endPoint y: 100, distance: 8.2
click at [342, 100] on div "Foodie [PERSON_NAME], 10:55 AM-11:55 AM, Manicure - Exfoliating Regular Foodie …" at bounding box center [331, 166] width 77 height 360
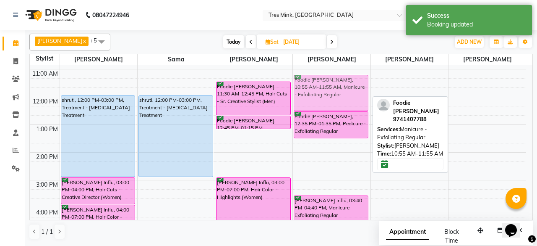
drag, startPoint x: 331, startPoint y: 84, endPoint x: 331, endPoint y: 88, distance: 4.2
click at [331, 88] on div "Foodie [PERSON_NAME], 10:55 AM-12:15 PM, Manicure - Exfoliating Regular Foodie …" at bounding box center [331, 166] width 77 height 360
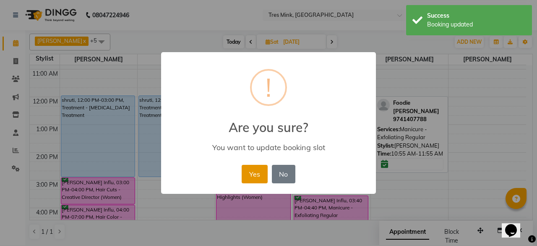
click at [247, 179] on button "Yes" at bounding box center [255, 174] width 26 height 18
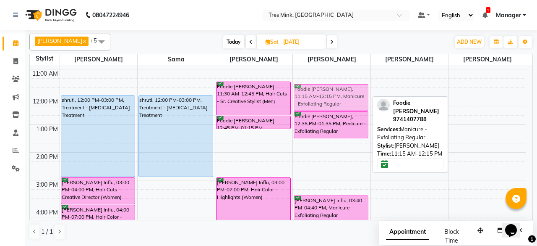
click at [325, 89] on div "Foodie [PERSON_NAME], 11:15 AM-12:15 PM, Manicure - Exfoliating Regular Foodie …" at bounding box center [331, 166] width 77 height 360
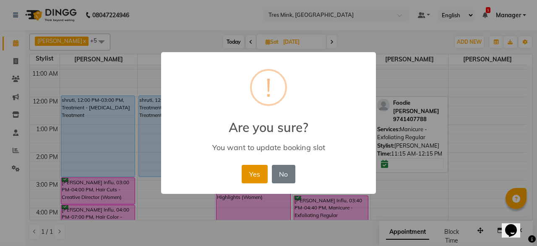
click at [251, 176] on button "Yes" at bounding box center [255, 174] width 26 height 18
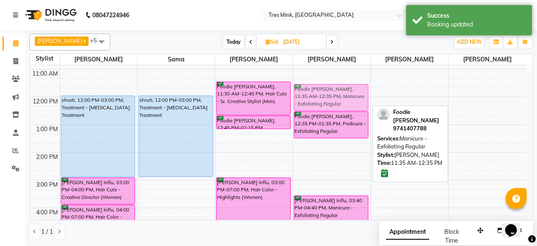
drag, startPoint x: 327, startPoint y: 94, endPoint x: 328, endPoint y: 90, distance: 4.3
click at [328, 90] on div "Foodie [PERSON_NAME], 11:35 AM-12:35 PM, Manicure - Exfoliating Regular Foodie …" at bounding box center [331, 166] width 77 height 360
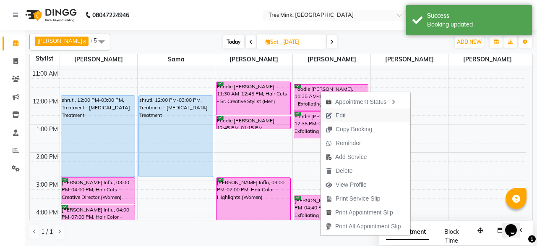
click at [355, 115] on button "Edit" at bounding box center [366, 115] width 90 height 14
select select "tentative"
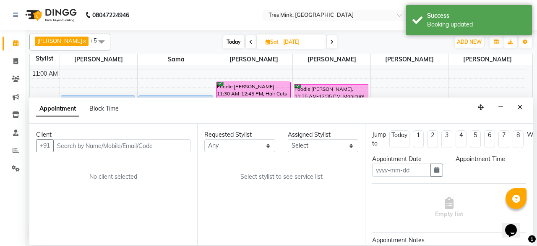
type input "[DATE]"
select select "88454"
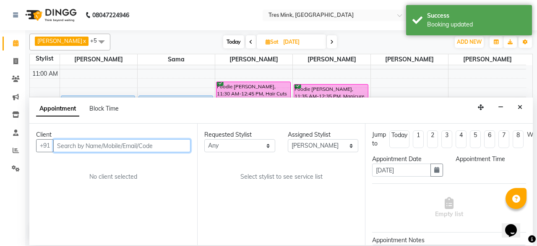
scroll to position [82, 0]
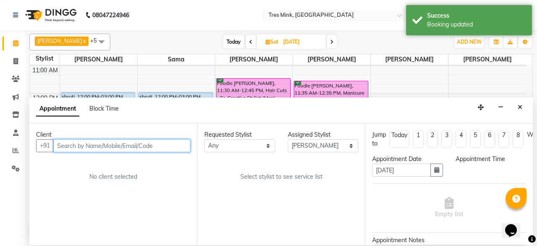
select select "confirm booking"
select select "690"
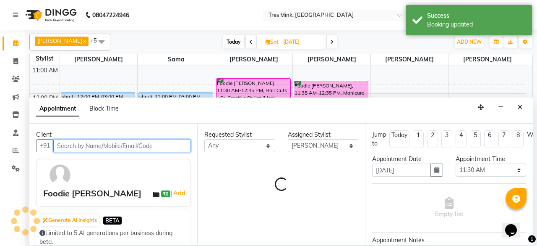
select select "4390"
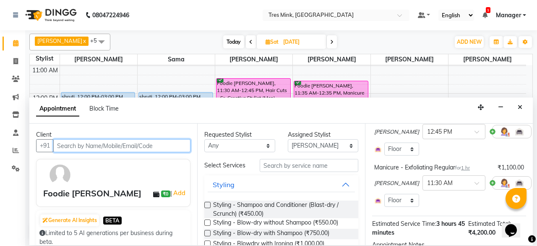
scroll to position [193, 0]
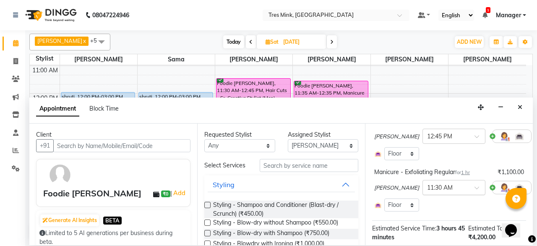
click at [453, 183] on div at bounding box center [454, 186] width 62 height 9
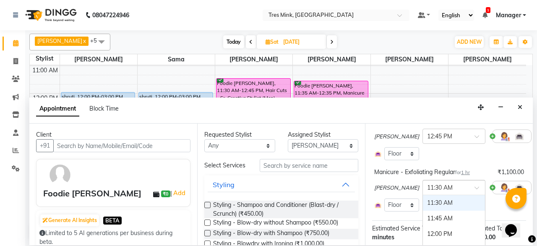
click at [431, 205] on div "11:30 AM" at bounding box center [454, 203] width 62 height 16
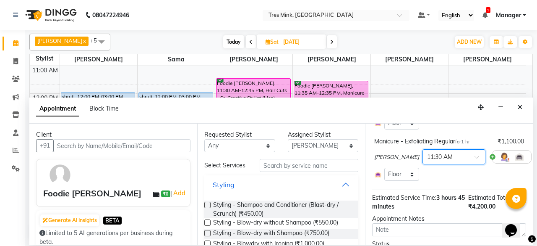
scroll to position [235, 0]
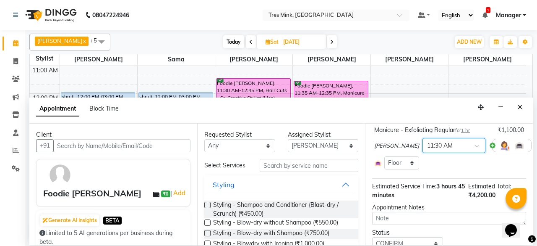
click at [443, 146] on div at bounding box center [454, 144] width 62 height 9
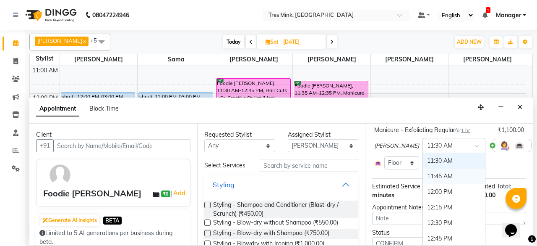
scroll to position [113, 0]
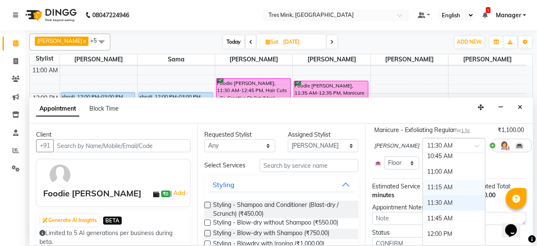
click at [428, 189] on div "11:15 AM" at bounding box center [454, 187] width 62 height 16
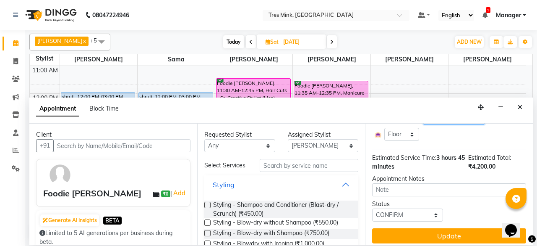
scroll to position [268, 0]
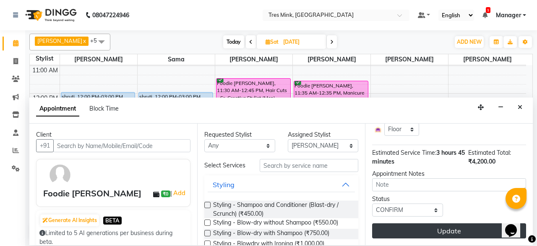
click at [459, 223] on button "Update" at bounding box center [449, 230] width 154 height 15
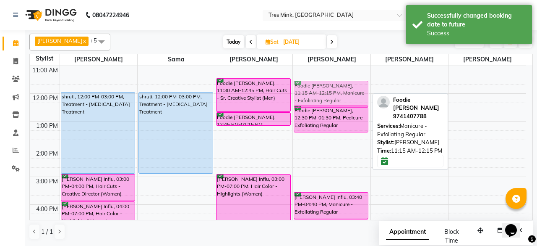
drag, startPoint x: 328, startPoint y: 84, endPoint x: 331, endPoint y: 91, distance: 7.6
click at [331, 91] on div "Foodie [PERSON_NAME], 11:15 AM-12:15 PM, Manicure - Exfoliating Regular Foodie …" at bounding box center [331, 163] width 77 height 360
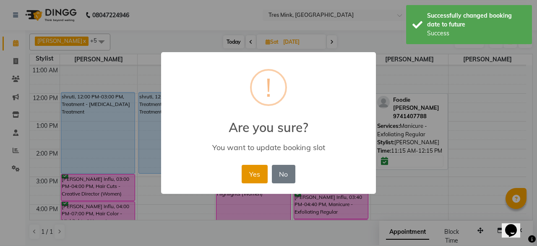
click at [253, 176] on button "Yes" at bounding box center [255, 174] width 26 height 18
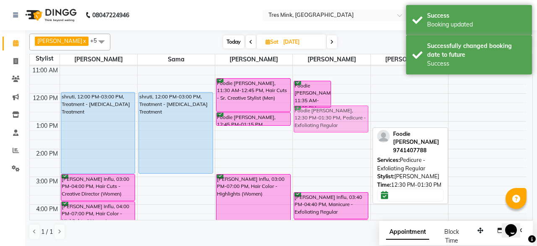
drag, startPoint x: 352, startPoint y: 116, endPoint x: 343, endPoint y: 117, distance: 8.9
click at [343, 117] on div "Foodie [PERSON_NAME], 11:35 AM-12:35 PM, Manicure - Exfoliating Regular Foodie …" at bounding box center [331, 163] width 77 height 360
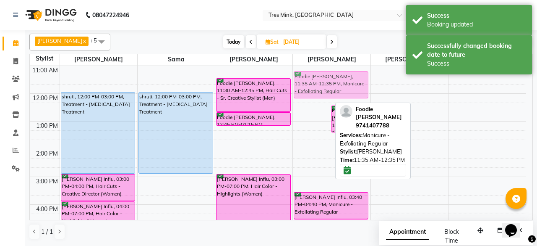
click at [312, 89] on div "Foodie [PERSON_NAME], 11:35 AM-12:35 PM, Manicure - Exfoliating Regular Foodie …" at bounding box center [331, 163] width 77 height 360
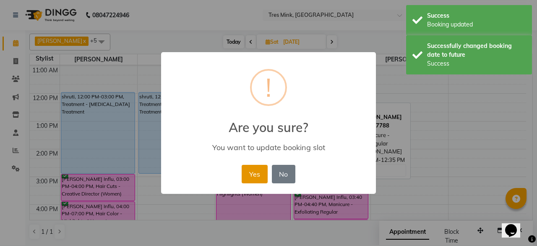
click at [252, 173] on button "Yes" at bounding box center [255, 174] width 26 height 18
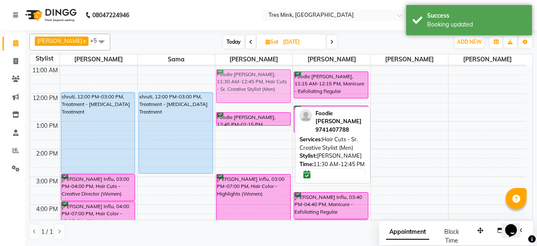
drag, startPoint x: 276, startPoint y: 95, endPoint x: 279, endPoint y: 90, distance: 6.2
click at [279, 90] on div "Foodie [PERSON_NAME], 11:30 AM-12:45 PM, Hair Cuts - Sr. Creative Stylist (Men)…" at bounding box center [253, 163] width 77 height 360
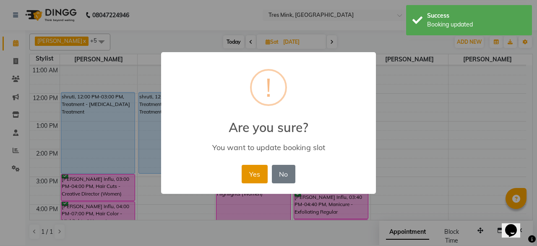
click at [253, 169] on button "Yes" at bounding box center [255, 174] width 26 height 18
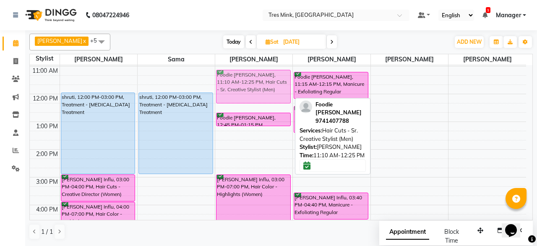
scroll to position [81, 0]
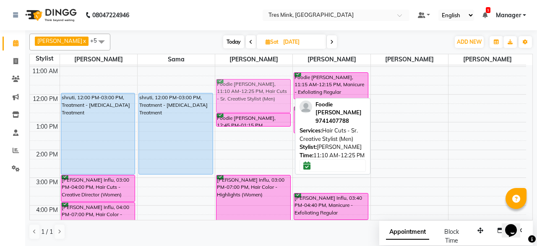
drag, startPoint x: 257, startPoint y: 79, endPoint x: 265, endPoint y: 90, distance: 13.5
click at [265, 90] on div "Foodie [PERSON_NAME], 11:10 AM-12:25 PM, Hair Cuts - Sr. Creative Stylist (Men)…" at bounding box center [253, 164] width 77 height 360
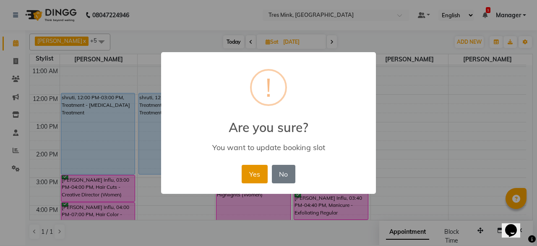
click at [257, 167] on button "Yes" at bounding box center [255, 174] width 26 height 18
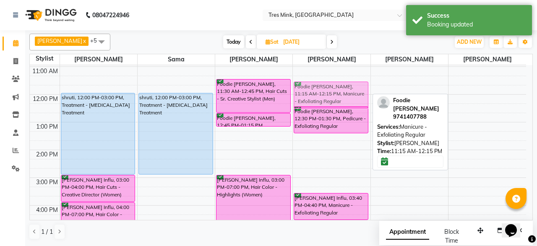
click at [323, 91] on div "Foodie [PERSON_NAME], 11:15 AM-12:15 PM, Manicure - Exfoliating Regular Foodie …" at bounding box center [331, 164] width 77 height 360
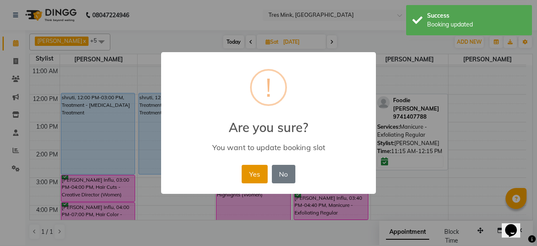
click at [242, 173] on button "Yes" at bounding box center [255, 174] width 26 height 18
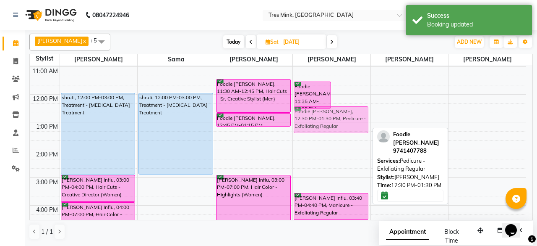
click at [329, 120] on div "Foodie [PERSON_NAME], 11:35 AM-12:35 PM, Manicure - Exfoliating Regular Foodie …" at bounding box center [331, 164] width 77 height 360
click at [352, 123] on div "Foodie [PERSON_NAME], 11:35 AM-12:35 PM, Manicure - Exfoliating Regular Foodie …" at bounding box center [331, 164] width 77 height 360
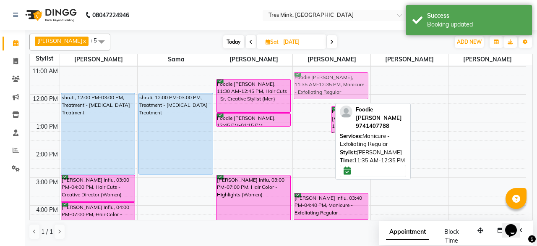
drag, startPoint x: 320, startPoint y: 104, endPoint x: 320, endPoint y: 99, distance: 5.0
click at [320, 99] on div "8:00 AM 9:00 AM 10:00 AM 11:00 AM 12:00 PM 1:00 PM 2:00 PM 3:00 PM 4:00 PM 5:00…" at bounding box center [278, 164] width 497 height 360
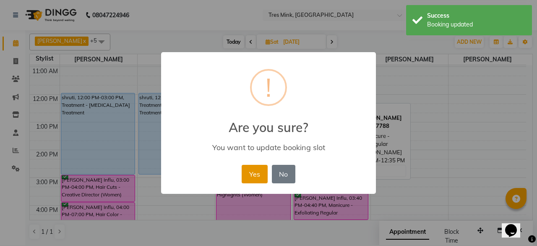
click at [257, 176] on button "Yes" at bounding box center [255, 174] width 26 height 18
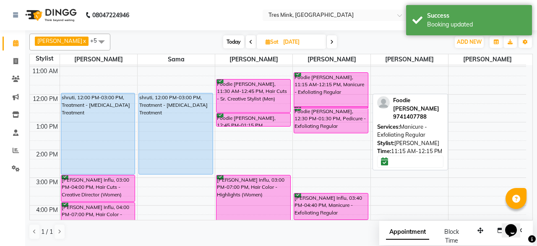
drag, startPoint x: 335, startPoint y: 97, endPoint x: 337, endPoint y: 103, distance: 6.2
click at [337, 103] on div "Foodie [PERSON_NAME], 11:15 AM-12:15 PM, Manicure - Exfoliating Regular Foodie …" at bounding box center [331, 164] width 77 height 360
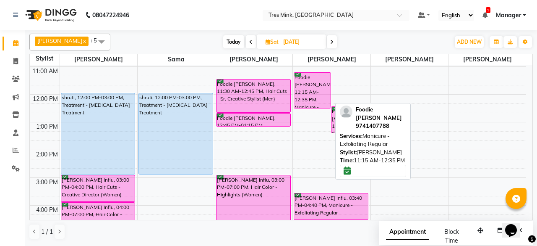
click at [320, 105] on div "Foodie [PERSON_NAME], 11:15 AM-12:35 PM, Manicure - Exfoliating Regular" at bounding box center [312, 90] width 37 height 35
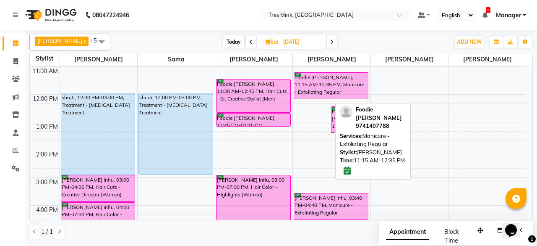
drag, startPoint x: 323, startPoint y: 108, endPoint x: 325, endPoint y: 99, distance: 9.9
click at [325, 99] on div "8:00 AM 9:00 AM 10:00 AM 11:00 AM 12:00 PM 1:00 PM 2:00 PM 3:00 PM 4:00 PM 5:00…" at bounding box center [278, 164] width 497 height 360
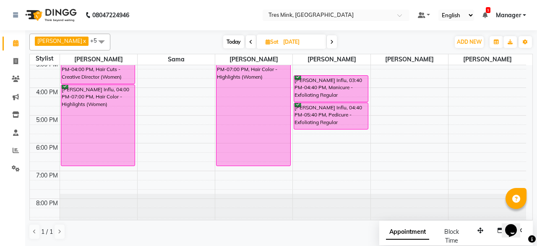
scroll to position [199, 0]
click at [246, 38] on span at bounding box center [251, 41] width 10 height 13
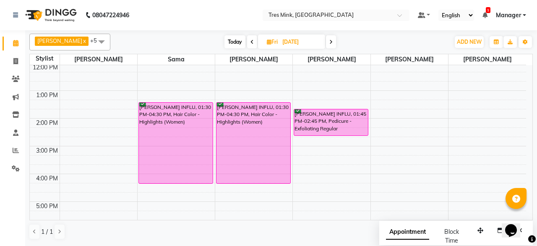
scroll to position [85, 0]
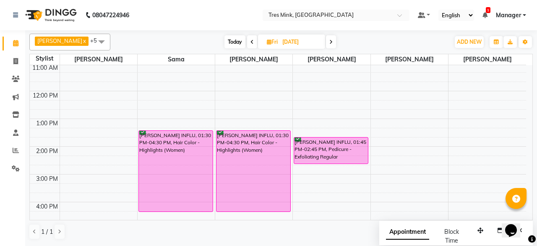
click at [251, 40] on icon at bounding box center [252, 41] width 3 height 5
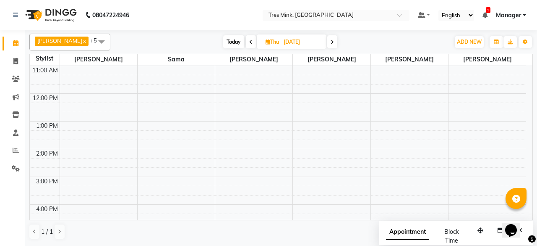
click at [328, 38] on span at bounding box center [333, 41] width 10 height 13
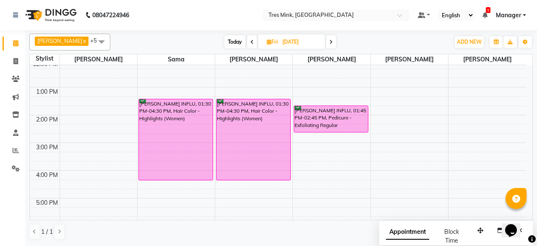
scroll to position [32, 0]
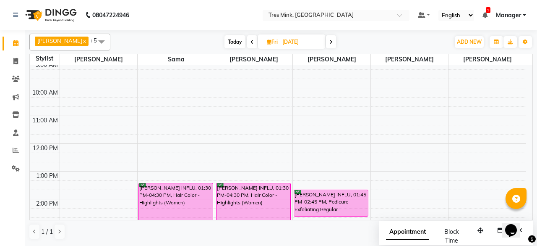
click at [228, 46] on span "Today" at bounding box center [235, 41] width 21 height 13
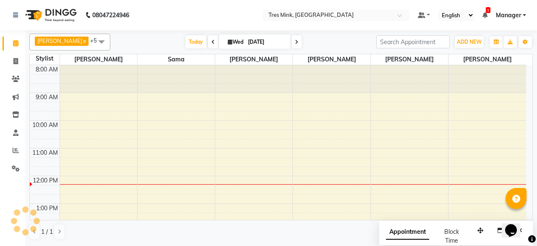
scroll to position [110, 0]
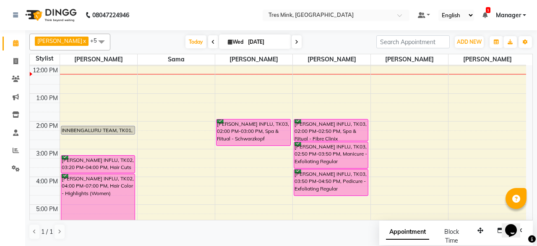
click at [295, 42] on icon at bounding box center [296, 41] width 3 height 5
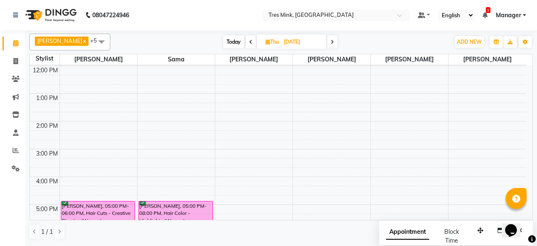
click at [331, 39] on icon at bounding box center [332, 41] width 3 height 5
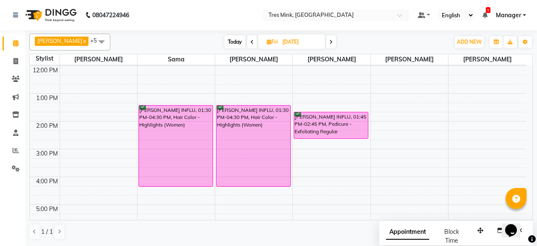
click at [329, 41] on span at bounding box center [331, 41] width 10 height 13
type input "[DATE]"
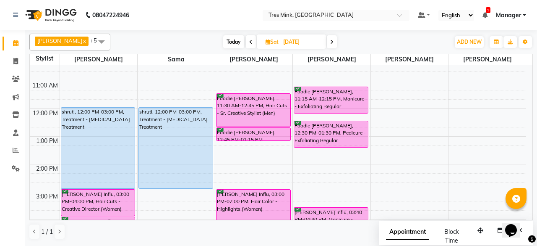
scroll to position [26, 0]
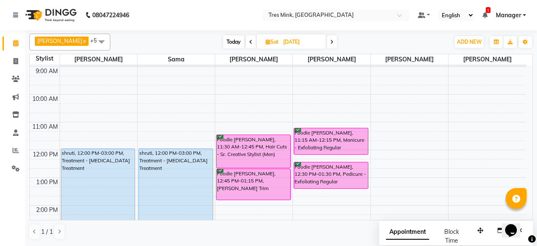
drag, startPoint x: 270, startPoint y: 182, endPoint x: 270, endPoint y: 197, distance: 15.1
click at [270, 197] on div "Foodie [PERSON_NAME], 11:30 AM-12:45 PM, Hair Cuts - Sr. Creative Stylist (Men)…" at bounding box center [253, 219] width 77 height 360
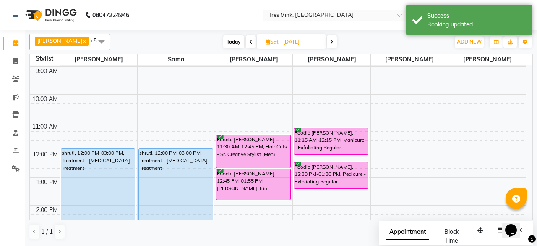
scroll to position [68, 0]
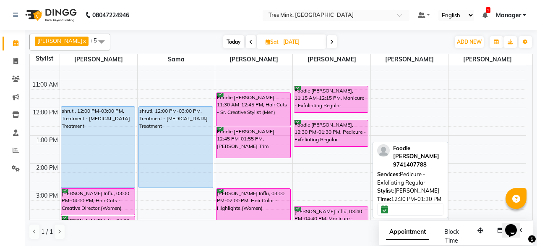
click at [296, 126] on div "Foodie [PERSON_NAME], 12:30 PM-01:30 PM, Pedicure - Exfoliating Regular" at bounding box center [331, 133] width 74 height 26
select select "6"
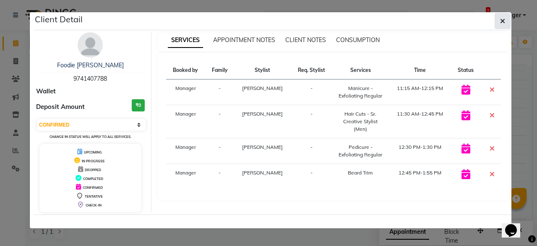
click at [507, 21] on button "button" at bounding box center [503, 21] width 16 height 16
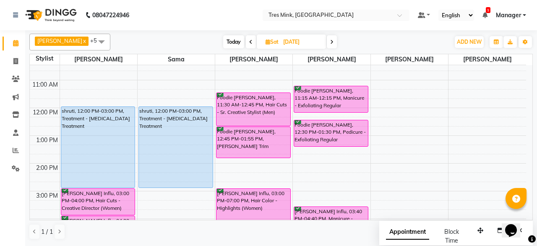
click at [330, 42] on icon at bounding box center [331, 41] width 3 height 5
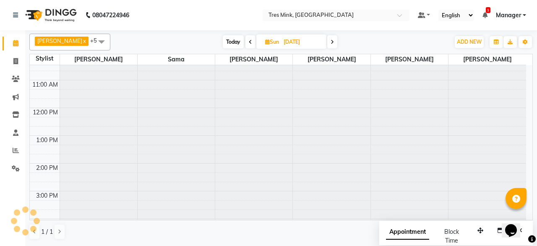
scroll to position [110, 0]
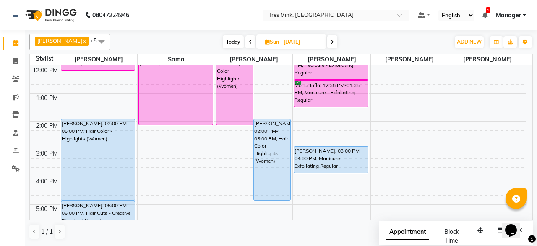
click at [249, 44] on icon at bounding box center [250, 41] width 3 height 5
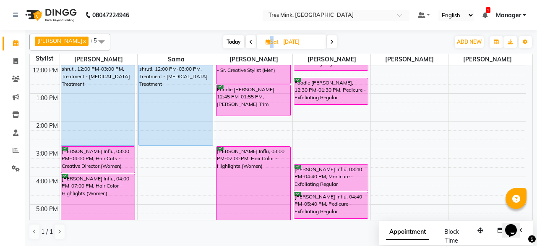
click at [249, 44] on icon at bounding box center [250, 41] width 3 height 5
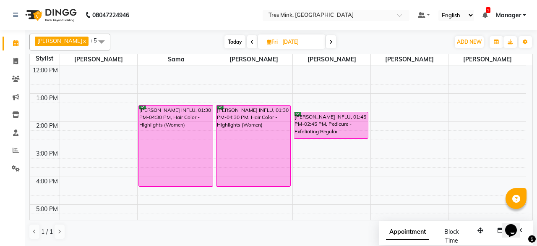
click at [251, 41] on icon at bounding box center [252, 41] width 3 height 5
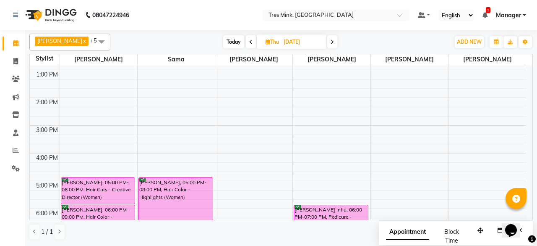
scroll to position [115, 0]
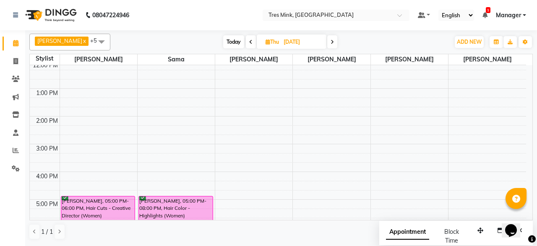
click at [224, 42] on span "Today" at bounding box center [233, 41] width 21 height 13
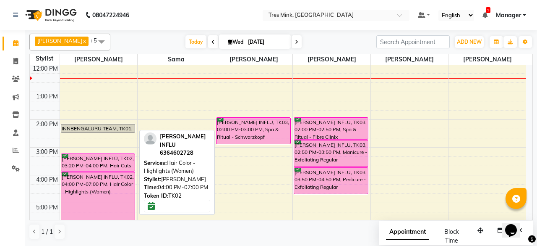
scroll to position [110, 0]
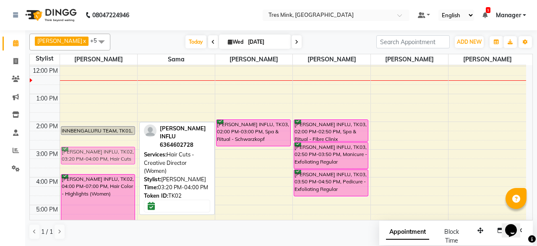
drag, startPoint x: 114, startPoint y: 161, endPoint x: 114, endPoint y: 150, distance: 10.9
click at [114, 150] on div "INNBENGALURU TEAM, TK01, 02:15 PM-02:35 PM, Hair Cuts - Creative Director (Men)…" at bounding box center [98, 135] width 77 height 360
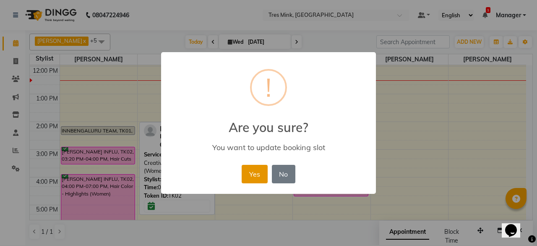
click at [255, 175] on button "Yes" at bounding box center [255, 174] width 26 height 18
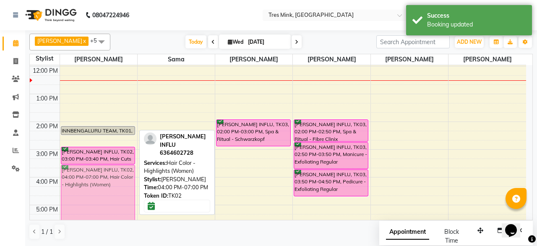
click at [118, 187] on div "INNBENGALURU TEAM, TK01, 02:15 PM-02:35 PM, Hair Cuts - Creative Director (Men)…" at bounding box center [98, 135] width 77 height 360
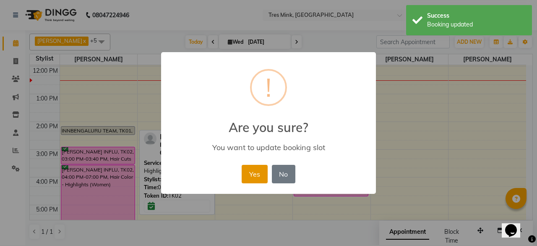
click at [256, 178] on button "Yes" at bounding box center [255, 174] width 26 height 18
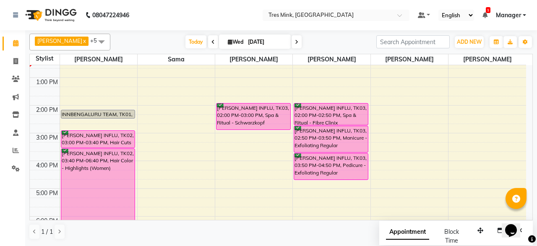
scroll to position [168, 0]
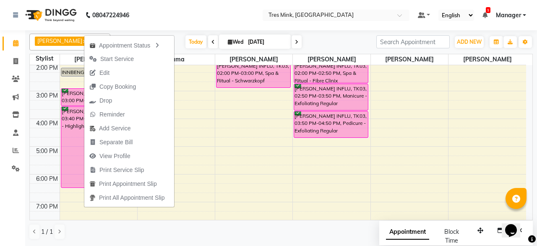
click at [220, 17] on nav "08047224946 Select Location × [GEOGRAPHIC_DATA], Indiranagar Default Panel My P…" at bounding box center [268, 15] width 537 height 30
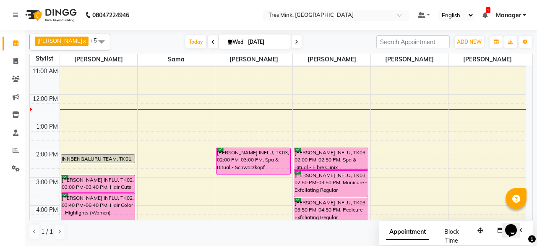
scroll to position [126, 0]
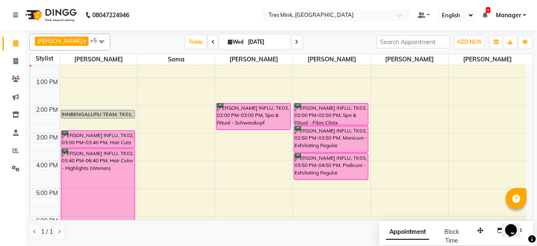
click at [295, 44] on icon at bounding box center [296, 41] width 3 height 5
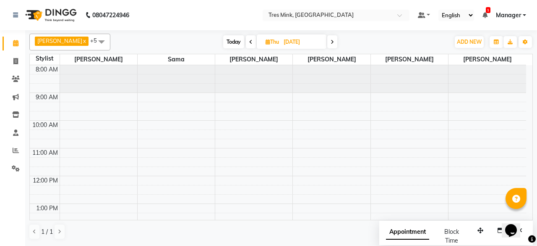
scroll to position [168, 0]
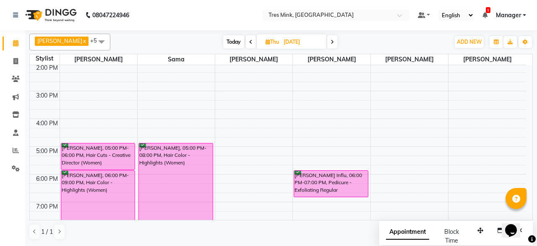
click at [331, 39] on icon at bounding box center [332, 41] width 3 height 5
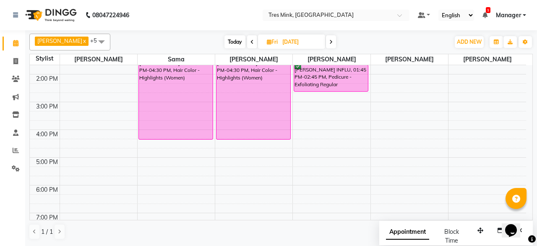
scroll to position [199, 0]
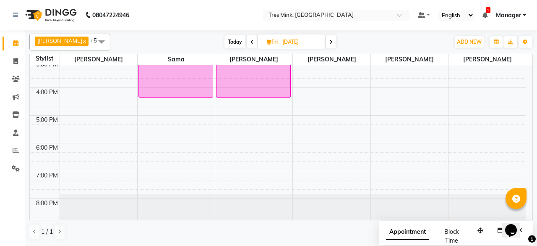
click at [231, 39] on span "Today" at bounding box center [235, 41] width 21 height 13
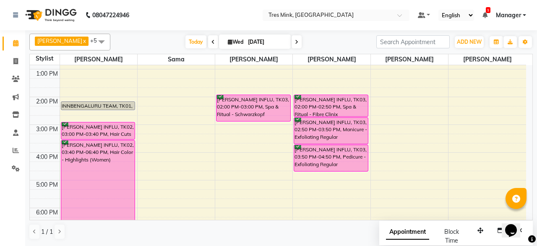
scroll to position [152, 0]
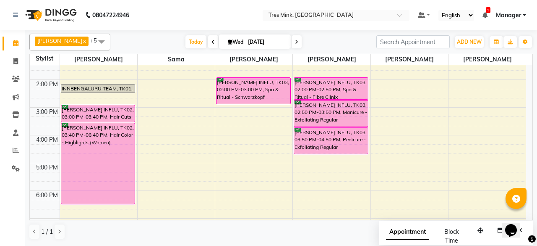
click at [292, 41] on span at bounding box center [297, 41] width 10 height 13
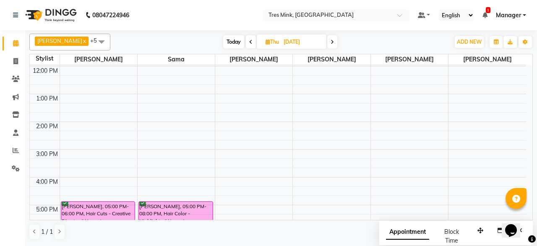
click at [331, 41] on icon at bounding box center [332, 41] width 3 height 5
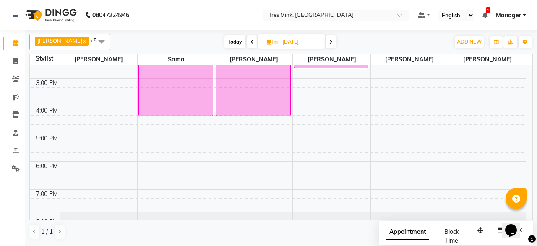
scroll to position [194, 0]
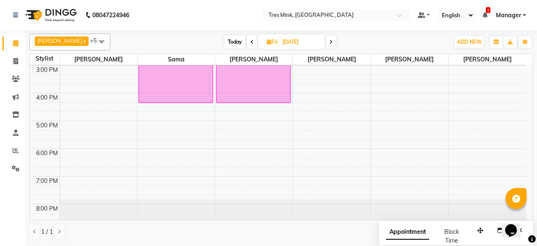
click at [330, 42] on div "[DATE] [DATE]" at bounding box center [280, 42] width 113 height 13
click at [328, 45] on span at bounding box center [331, 41] width 10 height 13
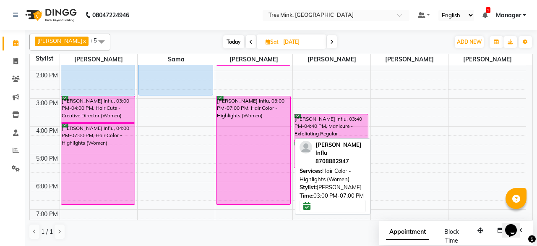
scroll to position [168, 0]
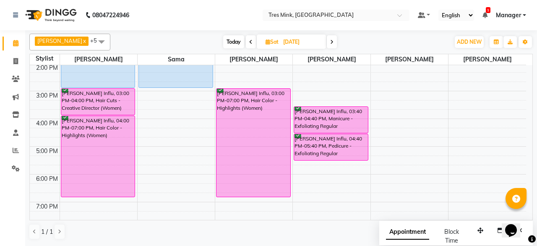
click at [330, 43] on icon at bounding box center [331, 41] width 3 height 5
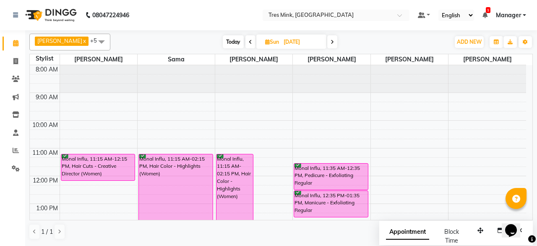
scroll to position [0, 0]
click at [249, 44] on icon at bounding box center [250, 41] width 3 height 5
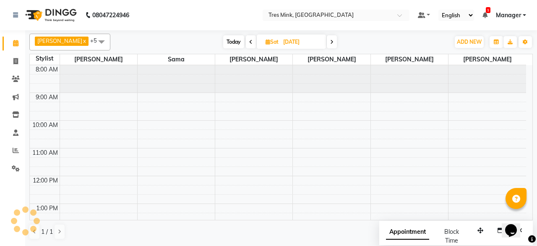
scroll to position [110, 0]
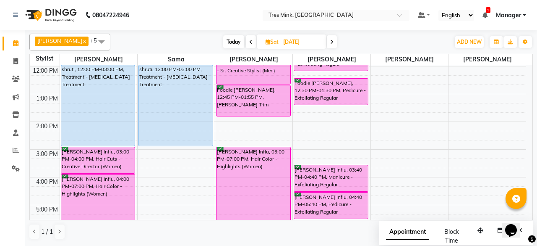
click at [249, 43] on icon at bounding box center [250, 41] width 3 height 5
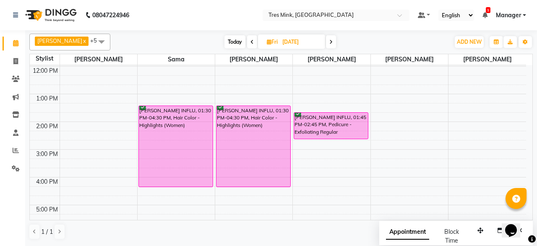
click at [330, 41] on icon at bounding box center [331, 41] width 3 height 5
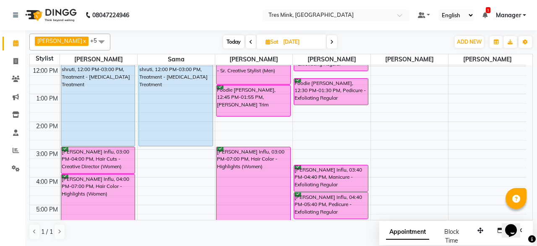
click at [330, 42] on icon at bounding box center [331, 41] width 3 height 5
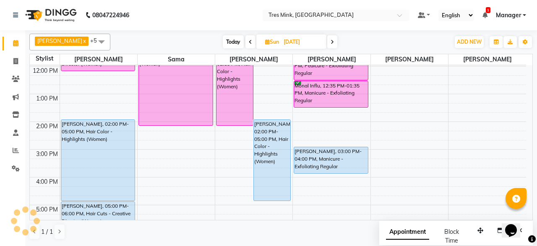
click at [331, 42] on icon at bounding box center [332, 41] width 3 height 5
type input "[DATE]"
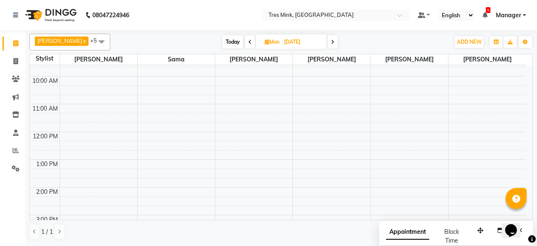
scroll to position [0, 0]
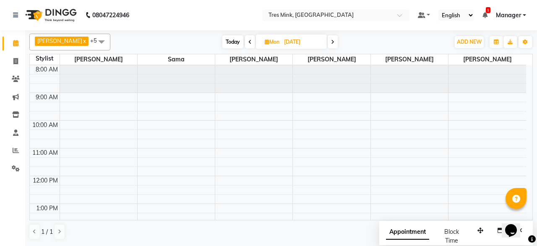
click at [292, 45] on input "[DATE]" at bounding box center [303, 42] width 42 height 13
select select "9"
select select "2025"
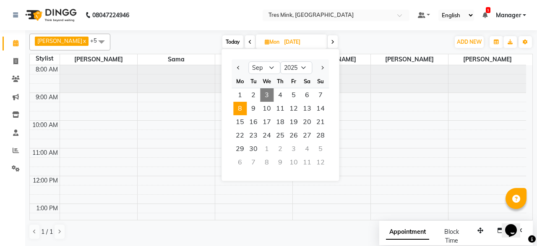
click at [234, 39] on span "Today" at bounding box center [233, 41] width 21 height 13
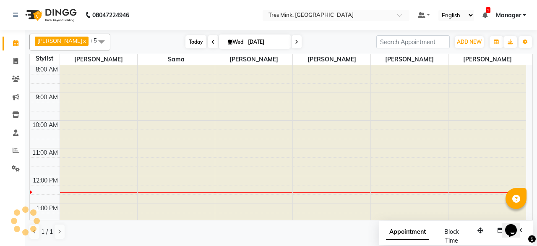
scroll to position [110, 0]
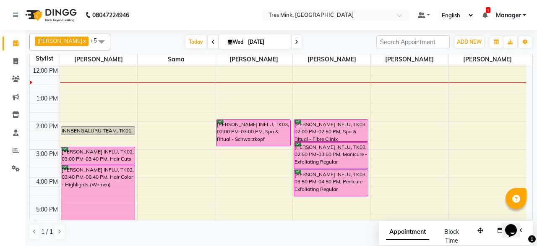
click at [219, 41] on span "[DATE]" at bounding box center [255, 41] width 72 height 14
click at [209, 42] on span at bounding box center [213, 41] width 10 height 13
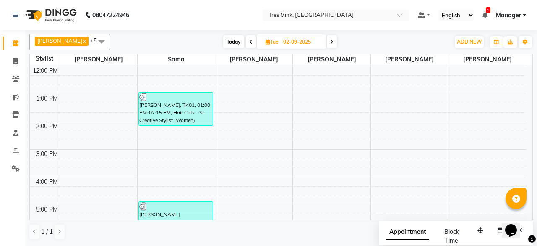
click at [249, 44] on icon at bounding box center [250, 41] width 3 height 5
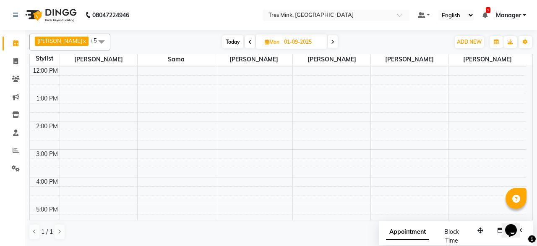
click at [245, 39] on span at bounding box center [250, 41] width 10 height 13
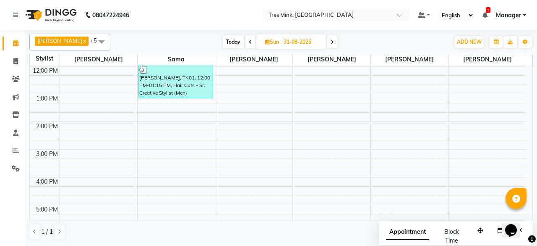
click at [391, 43] on div "[DATE] [DATE]" at bounding box center [280, 42] width 331 height 13
click at [331, 42] on icon at bounding box center [332, 41] width 3 height 5
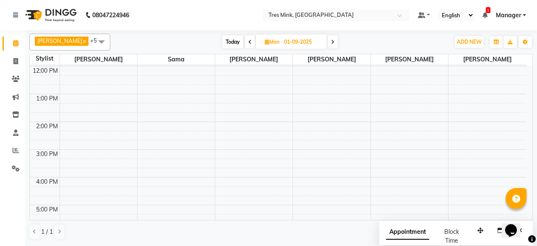
click at [331, 42] on icon at bounding box center [332, 41] width 3 height 5
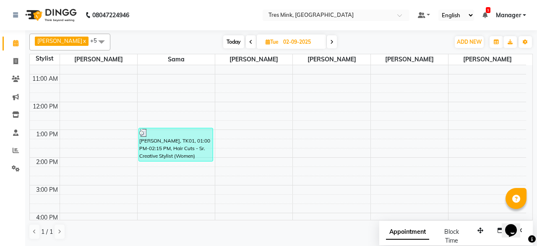
scroll to position [0, 0]
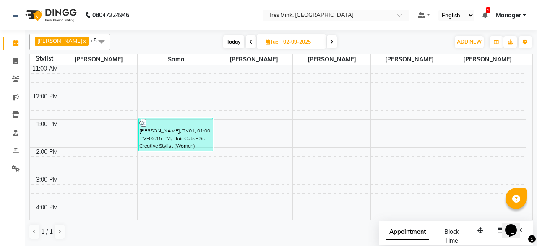
click at [328, 47] on span at bounding box center [332, 41] width 10 height 13
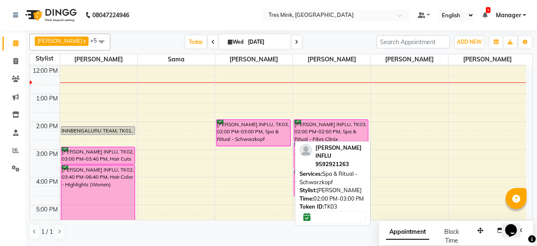
scroll to position [152, 0]
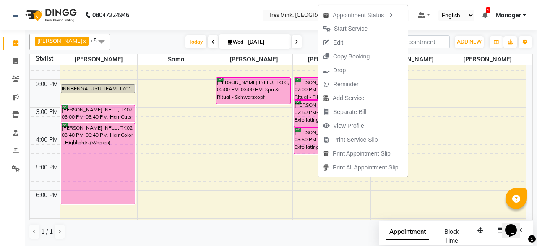
click at [128, 37] on div "[DATE] [DATE]" at bounding box center [244, 42] width 258 height 13
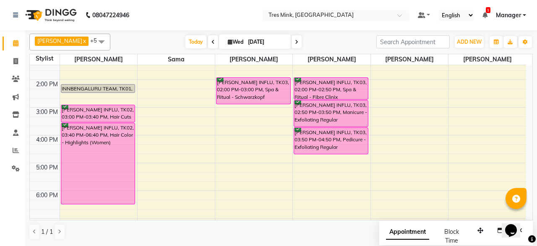
click at [295, 41] on icon at bounding box center [296, 41] width 3 height 5
type input "[DATE]"
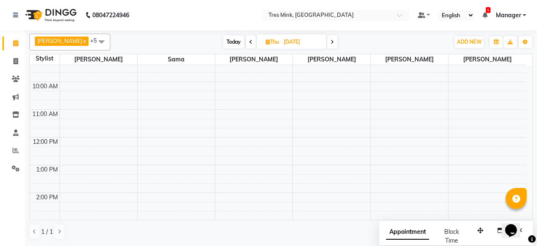
scroll to position [26, 0]
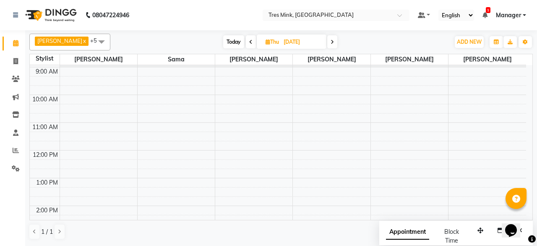
click at [70, 123] on div "8:00 AM 9:00 AM 10:00 AM 11:00 AM 12:00 PM 1:00 PM 2:00 PM 3:00 PM 4:00 PM 5:00…" at bounding box center [278, 219] width 497 height 360
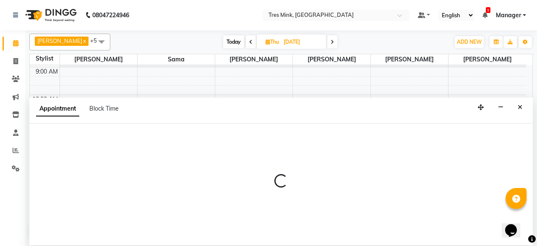
select select "88451"
select select "tentative"
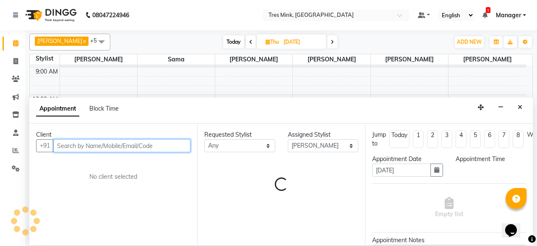
select select "660"
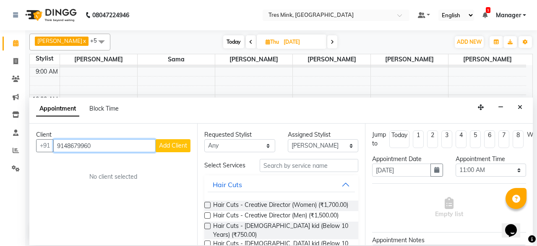
type input "9148679960"
click at [174, 147] on span "Add Client" at bounding box center [173, 146] width 28 height 8
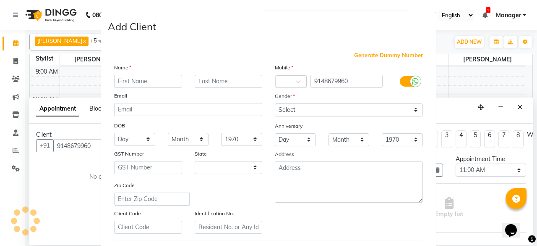
select select "22"
type input "Sumiran"
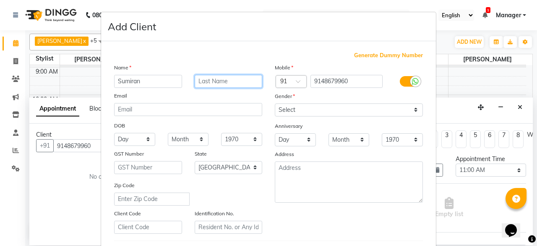
click at [233, 81] on input "text" at bounding box center [229, 81] width 68 height 13
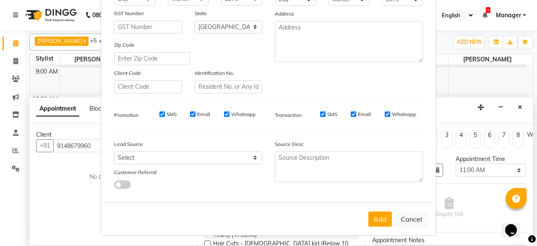
scroll to position [56, 0]
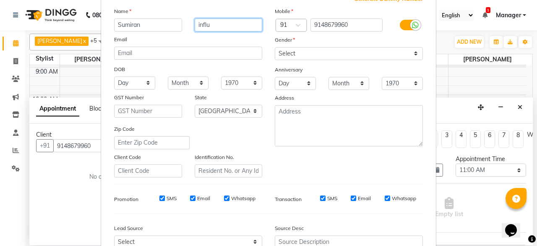
type input "influ"
click at [355, 59] on div "Mobile Country Code × 91 9148679960 Gender Select [DEMOGRAPHIC_DATA] [DEMOGRAPH…" at bounding box center [349, 92] width 161 height 170
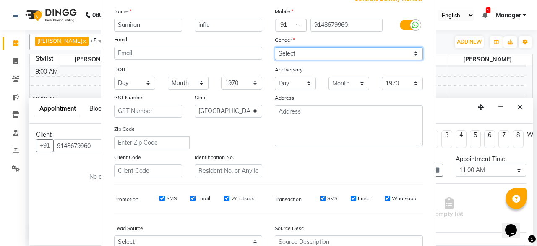
click at [359, 50] on select "Select [DEMOGRAPHIC_DATA] [DEMOGRAPHIC_DATA] Other Prefer Not To Say" at bounding box center [349, 53] width 148 height 13
select select "[DEMOGRAPHIC_DATA]"
click at [275, 47] on select "Select [DEMOGRAPHIC_DATA] [DEMOGRAPHIC_DATA] Other Prefer Not To Say" at bounding box center [349, 53] width 148 height 13
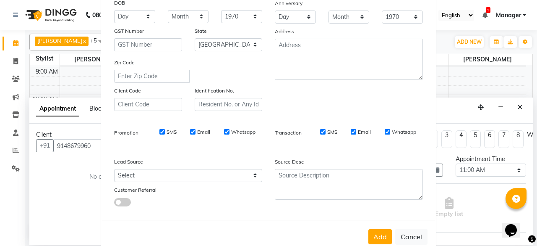
scroll to position [140, 0]
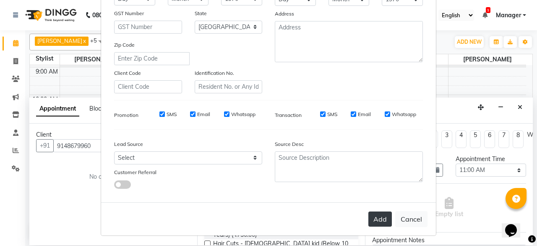
click at [378, 215] on button "Add" at bounding box center [381, 218] width 24 height 15
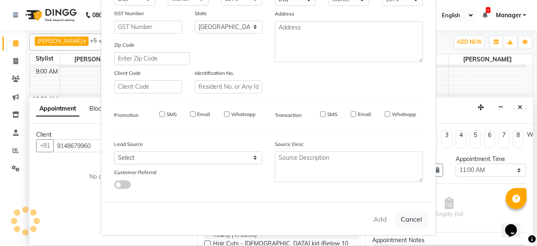
select select
select select "null"
select select
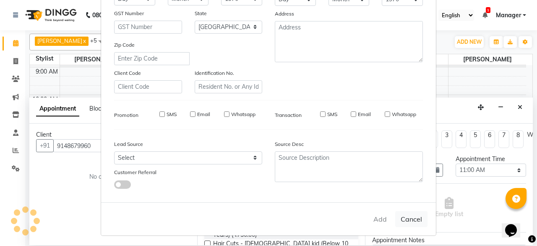
select select
checkbox input "false"
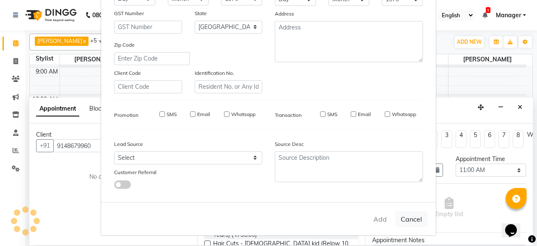
checkbox input "false"
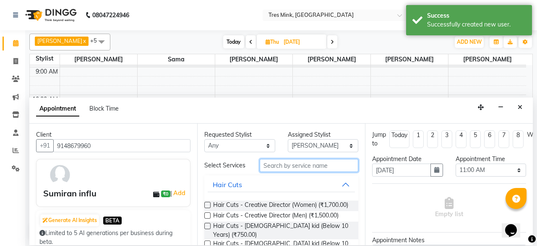
click at [312, 166] on input "text" at bounding box center [309, 165] width 99 height 13
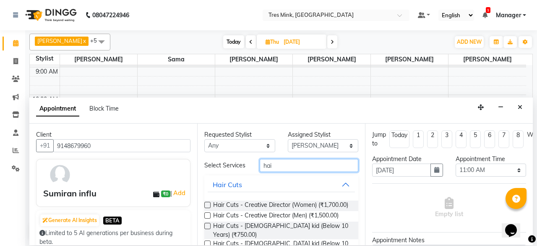
type input "hai"
click at [209, 202] on label at bounding box center [207, 205] width 6 height 6
click at [209, 203] on input "checkbox" at bounding box center [206, 205] width 5 height 5
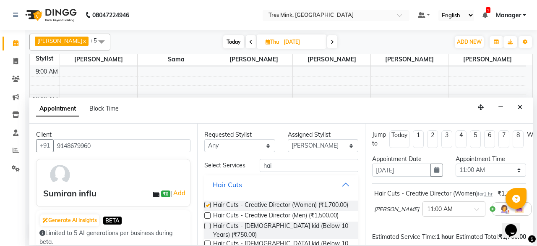
checkbox input "false"
click at [311, 164] on input "hai" at bounding box center [309, 165] width 99 height 13
type input "h"
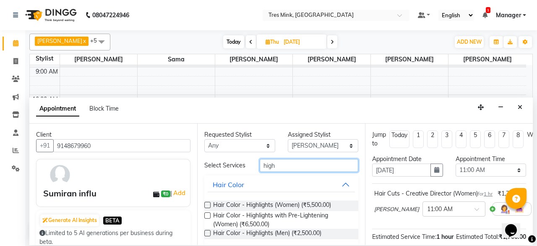
type input "high"
click at [207, 203] on label at bounding box center [207, 205] width 6 height 6
click at [207, 203] on input "checkbox" at bounding box center [206, 205] width 5 height 5
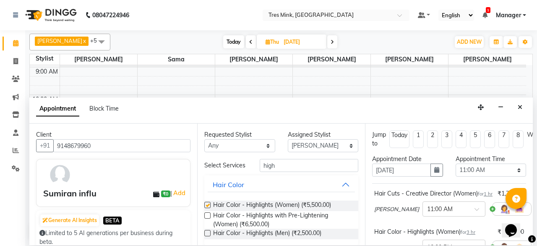
checkbox input "false"
click at [312, 164] on input "high" at bounding box center [309, 165] width 99 height 13
type input "h"
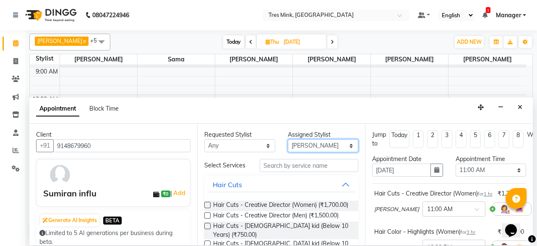
click at [344, 145] on select "Select [PERSON_NAME] [PERSON_NAME] Sama [PERSON_NAME] [PERSON_NAME] [PERSON_NAM…" at bounding box center [323, 145] width 71 height 13
select select "88456"
click at [288, 139] on select "Select [PERSON_NAME] [PERSON_NAME] Sama [PERSON_NAME] [PERSON_NAME] [PERSON_NAM…" at bounding box center [323, 145] width 71 height 13
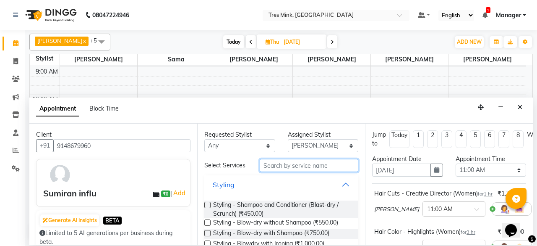
click at [306, 164] on input "text" at bounding box center [309, 165] width 99 height 13
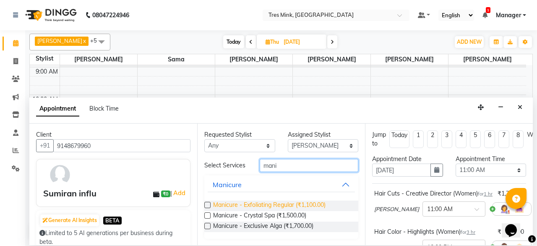
type input "mani"
click at [259, 206] on span "Manicure - Exfoliating Regular (₹1,100.00)" at bounding box center [269, 205] width 113 height 10
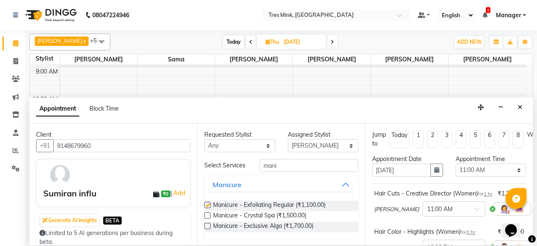
checkbox input "false"
click at [289, 165] on input "mani" at bounding box center [309, 165] width 99 height 13
type input "m"
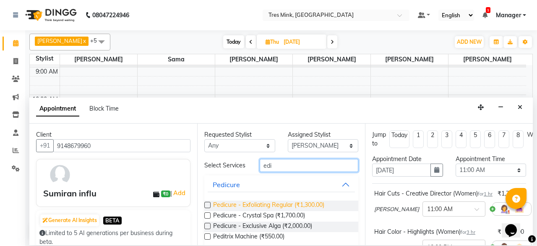
type input "edi"
click at [252, 206] on span "Pedicure - Exfoliating Regular (₹1,300.00)" at bounding box center [268, 205] width 111 height 10
checkbox input "false"
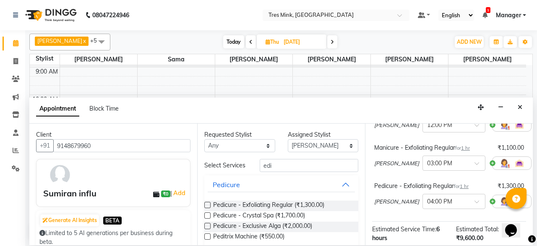
scroll to position [126, 0]
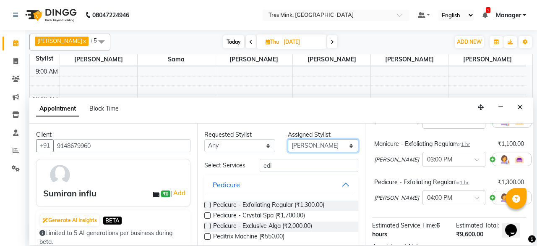
click at [311, 142] on select "Select [PERSON_NAME] [PERSON_NAME] Sama [PERSON_NAME] [PERSON_NAME] [PERSON_NAM…" at bounding box center [323, 145] width 71 height 13
select select "88454"
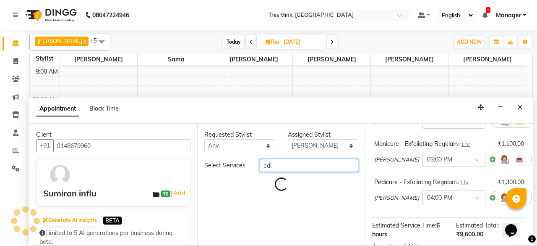
click at [273, 161] on input "edi" at bounding box center [309, 165] width 99 height 13
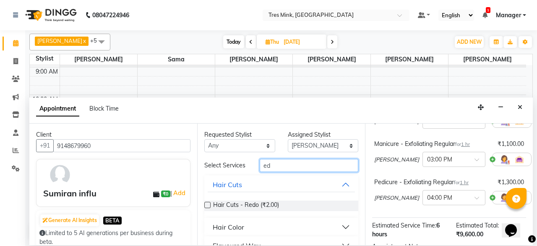
type input "e"
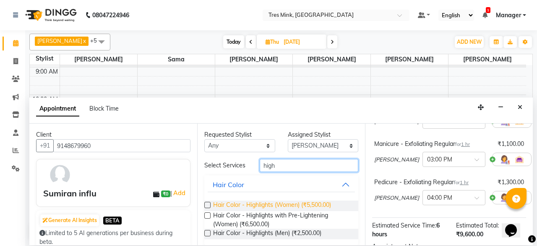
type input "high"
click at [253, 206] on span "Hair Color - Highlights (Women) (₹5,500.00)" at bounding box center [272, 205] width 118 height 10
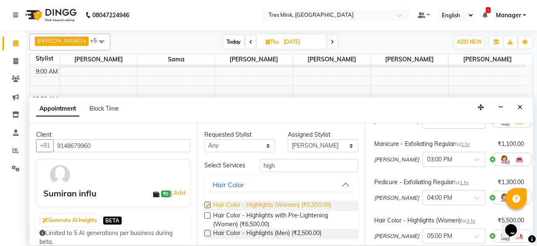
checkbox input "false"
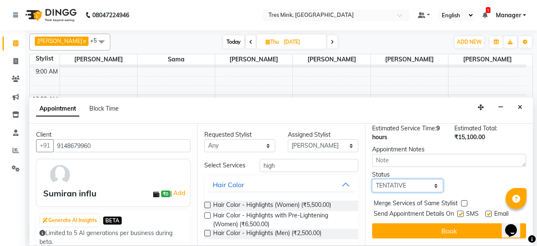
click at [417, 179] on select "Select TENTATIVE CONFIRM UPCOMING" at bounding box center [407, 185] width 71 height 13
select select "confirm booking"
click at [372, 179] on select "Select TENTATIVE CONFIRM UPCOMING" at bounding box center [407, 185] width 71 height 13
click at [432, 223] on button "Book" at bounding box center [449, 230] width 154 height 15
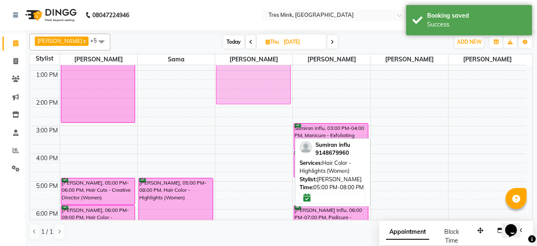
scroll to position [131, 0]
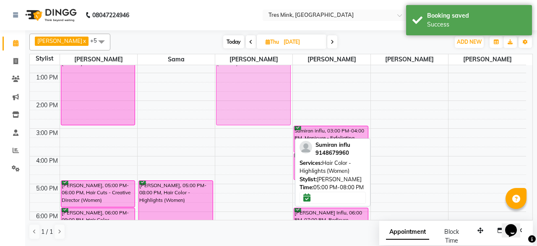
drag, startPoint x: 251, startPoint y: 159, endPoint x: 249, endPoint y: 93, distance: 66.4
click at [249, 93] on div "Sumiran influ, 05:00 PM-08:00 PM, Hair Color - Highlights (Women) Sumiran influ…" at bounding box center [253, 114] width 77 height 360
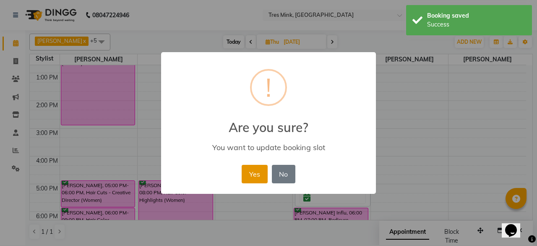
click at [248, 174] on button "Yes" at bounding box center [255, 174] width 26 height 18
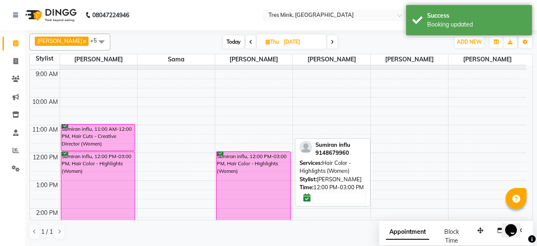
scroll to position [42, 0]
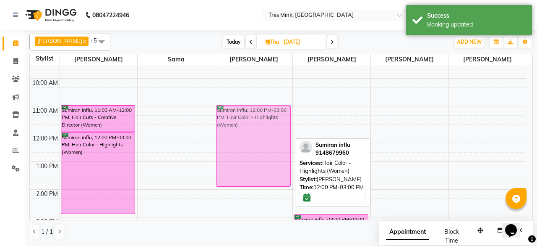
drag, startPoint x: 255, startPoint y: 175, endPoint x: 256, endPoint y: 152, distance: 22.7
click at [256, 152] on div "Sumiran influ, 12:00 PM-03:00 PM, Hair Color - Highlights (Women) Sumiran influ…" at bounding box center [253, 203] width 77 height 360
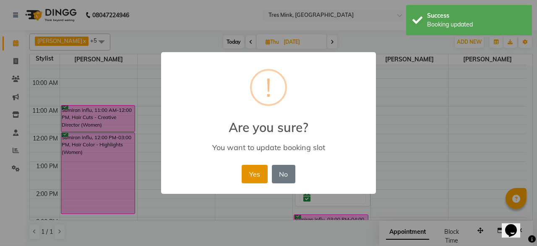
click at [254, 170] on button "Yes" at bounding box center [255, 174] width 26 height 18
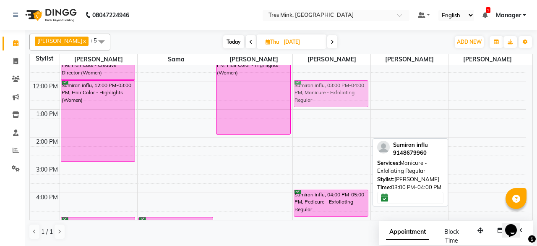
scroll to position [94, 0]
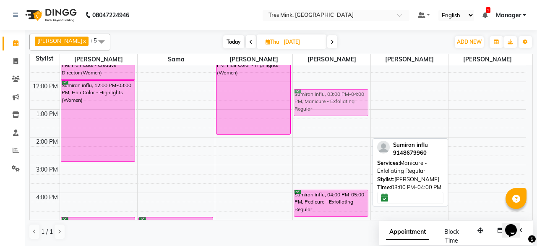
drag, startPoint x: 342, startPoint y: 142, endPoint x: 328, endPoint y: 100, distance: 44.3
click at [328, 100] on div "Sumiran influ, 03:00 PM-04:00 PM, Manicure - Exfoliating Regular Sumiran influ,…" at bounding box center [331, 151] width 77 height 360
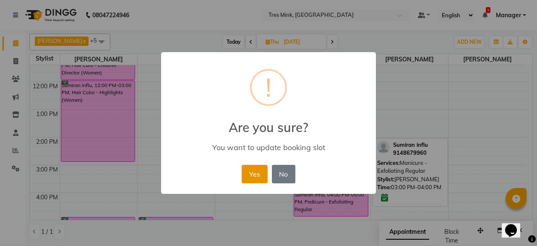
click at [251, 174] on button "Yes" at bounding box center [255, 174] width 26 height 18
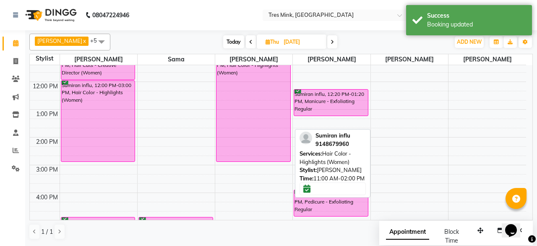
drag, startPoint x: 257, startPoint y: 132, endPoint x: 257, endPoint y: 155, distance: 22.3
click at [257, 155] on div "Sumiran influ, 11:00 AM-02:00 PM, Hair Color - Highlights (Women) Sumiran influ…" at bounding box center [253, 151] width 77 height 360
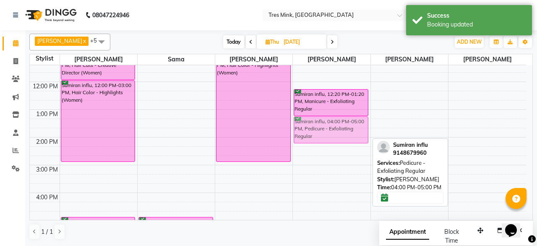
drag, startPoint x: 346, startPoint y: 204, endPoint x: 329, endPoint y: 132, distance: 73.6
click at [329, 132] on div "Sumiran influ, 12:20 PM-01:20 PM, Manicure - Exfoliating Regular Sumiran influ,…" at bounding box center [331, 151] width 77 height 360
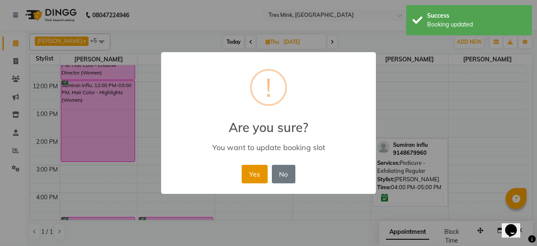
click at [263, 173] on button "Yes" at bounding box center [255, 174] width 26 height 18
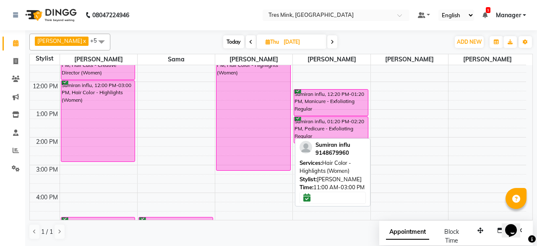
drag, startPoint x: 248, startPoint y: 158, endPoint x: 248, endPoint y: 169, distance: 10.5
click at [248, 169] on div "Sumiran influ, 11:00 AM-03:00 PM, Hair Color - Highlights (Women) Sumiran influ…" at bounding box center [253, 151] width 77 height 360
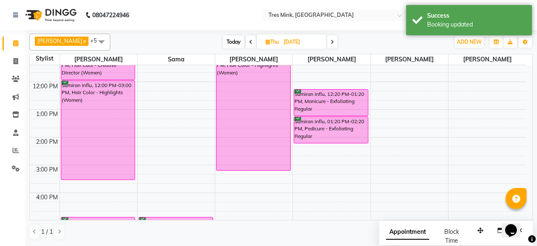
drag, startPoint x: 96, startPoint y: 160, endPoint x: 98, endPoint y: 170, distance: 10.3
click at [98, 170] on div "Sumiran influ, 11:00 AM-12:00 PM, Hair Cuts - Creative Director (Women) Sumiran…" at bounding box center [98, 151] width 77 height 360
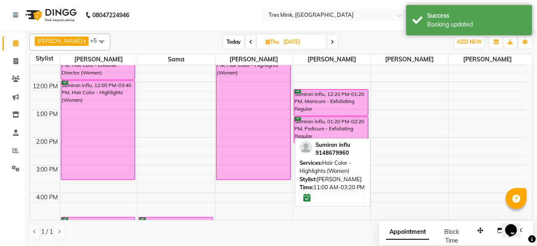
drag, startPoint x: 281, startPoint y: 168, endPoint x: 282, endPoint y: 176, distance: 7.6
click at [282, 176] on div "Sumiran influ, 11:00 AM-03:20 PM, Hair Color - Highlights (Women) Sumiran influ…" at bounding box center [253, 151] width 77 height 360
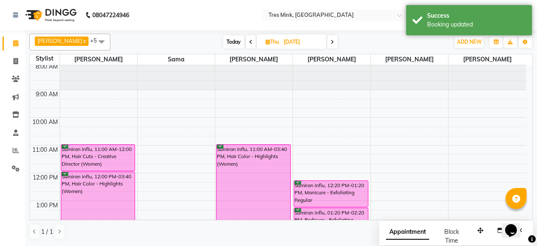
scroll to position [0, 0]
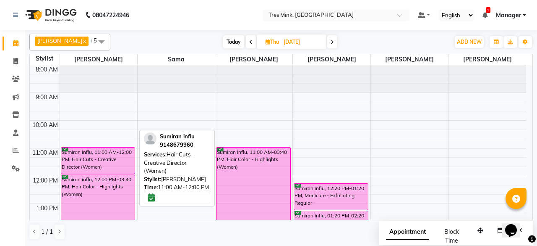
click at [94, 158] on div "Sumiran influ, 11:00 AM-12:00 PM, Hair Cuts - Creative Director (Women)" at bounding box center [98, 160] width 74 height 26
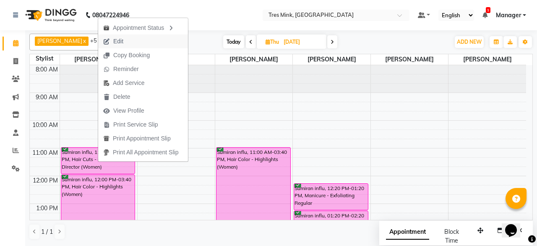
click at [140, 37] on button "Edit" at bounding box center [143, 41] width 90 height 14
select select "tentative"
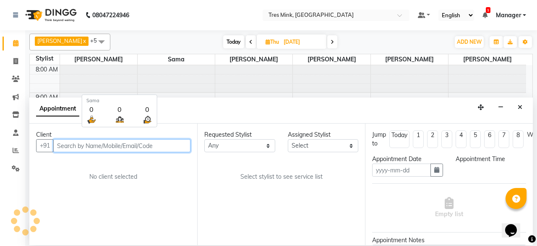
type input "[DATE]"
select select "confirm booking"
select select "660"
select select "88456"
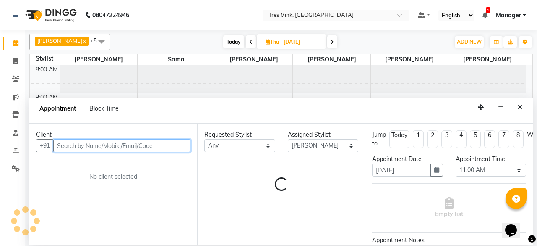
scroll to position [110, 0]
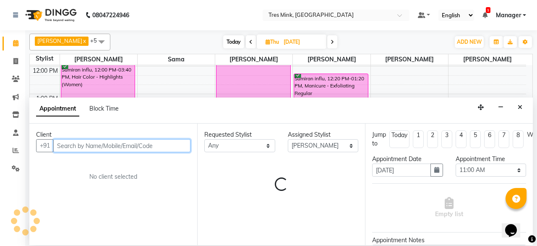
select select "4390"
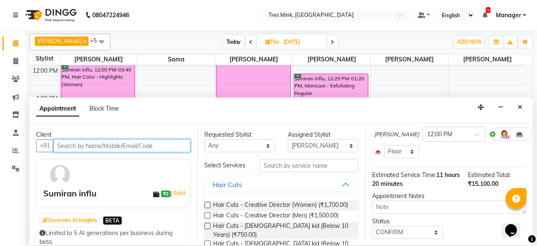
scroll to position [338, 0]
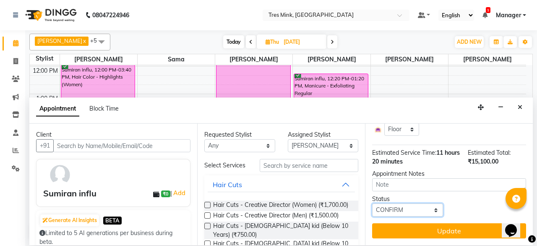
click at [422, 203] on select "Select TENTATIVE CONFIRM UPCOMING" at bounding box center [407, 209] width 71 height 13
select select "upcoming"
click at [372, 203] on select "Select TENTATIVE CONFIRM UPCOMING" at bounding box center [407, 209] width 71 height 13
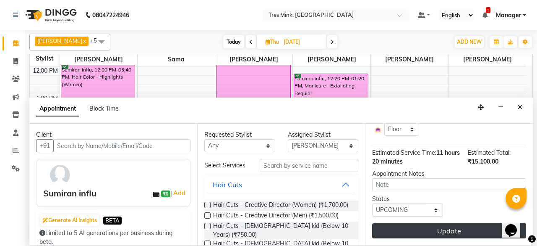
click at [445, 223] on button "Update" at bounding box center [449, 230] width 154 height 15
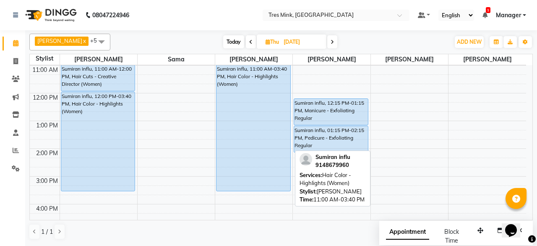
scroll to position [84, 0]
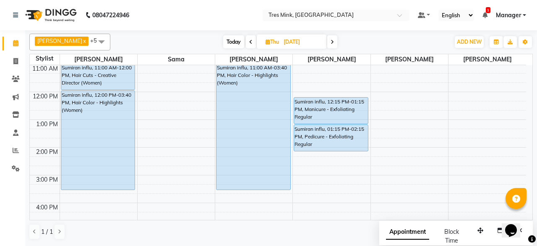
click at [227, 44] on span "Today" at bounding box center [233, 41] width 21 height 13
type input "[DATE]"
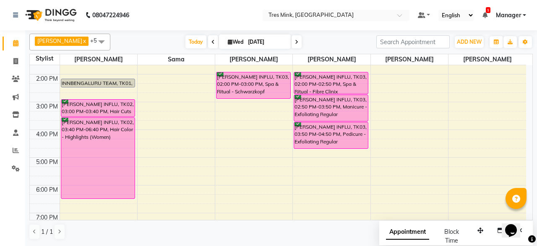
scroll to position [115, 0]
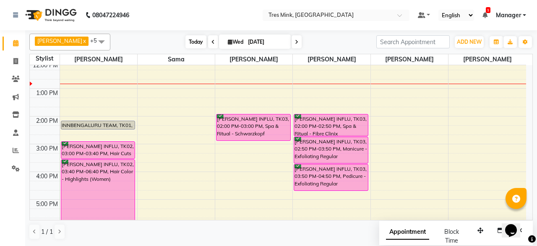
click at [196, 39] on span "Today" at bounding box center [196, 41] width 21 height 13
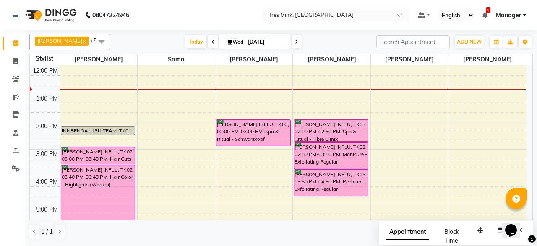
scroll to position [152, 0]
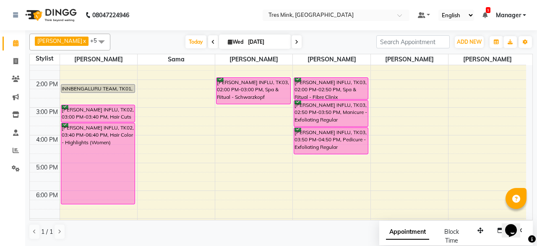
click at [411, 127] on div "8:00 AM 9:00 AM 10:00 AM 11:00 AM 12:00 PM 1:00 PM 2:00 PM 3:00 PM 4:00 PM 5:00…" at bounding box center [278, 94] width 497 height 360
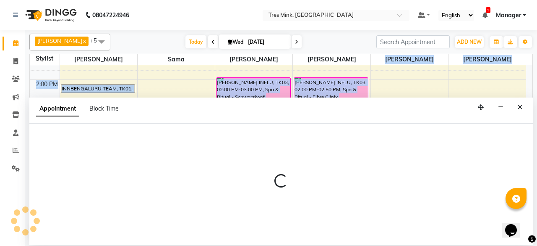
select select "88467"
select select "945"
select select "tentative"
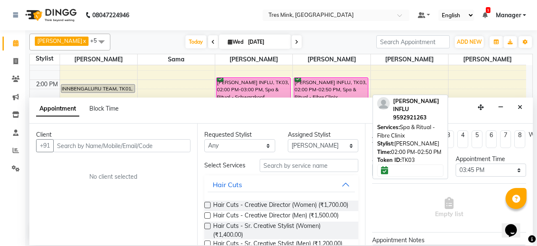
drag, startPoint x: 411, startPoint y: 127, endPoint x: 372, endPoint y: 90, distance: 54.4
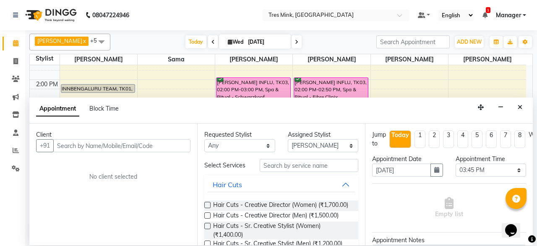
drag, startPoint x: 74, startPoint y: 37, endPoint x: 261, endPoint y: 114, distance: 202.2
click at [261, 114] on div "Appointment Block Time" at bounding box center [281, 110] width 504 height 26
click at [523, 107] on button "Close" at bounding box center [520, 107] width 12 height 13
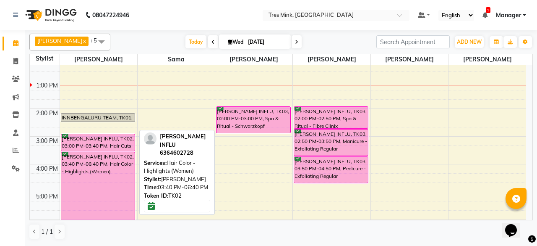
scroll to position [110, 0]
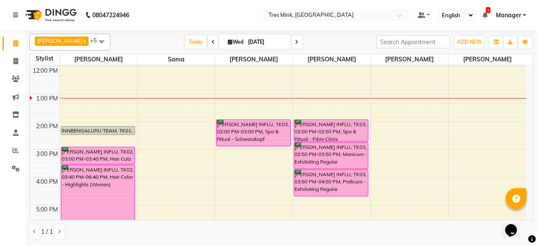
click at [295, 42] on icon at bounding box center [296, 41] width 3 height 5
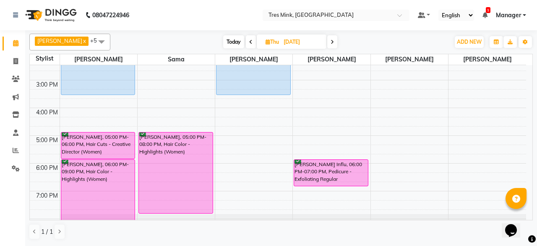
scroll to position [53, 0]
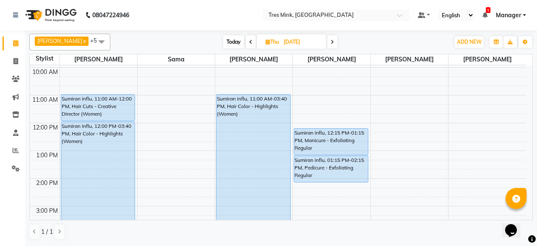
click at [330, 40] on span at bounding box center [333, 41] width 10 height 13
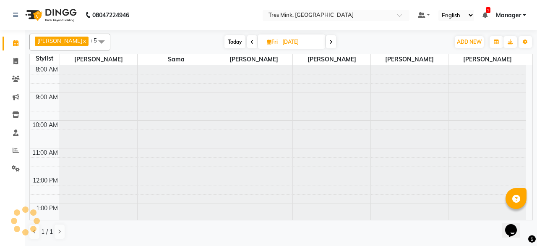
scroll to position [137, 0]
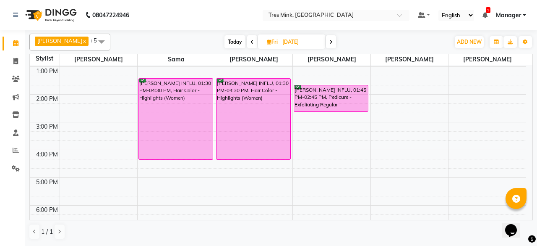
click at [330, 39] on icon at bounding box center [331, 41] width 3 height 5
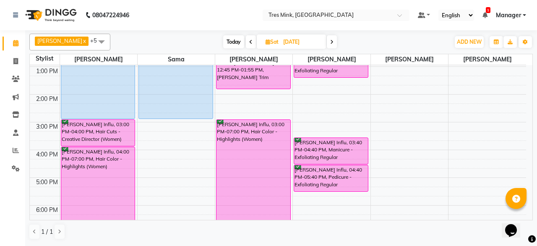
click at [225, 47] on span "Today" at bounding box center [233, 41] width 21 height 13
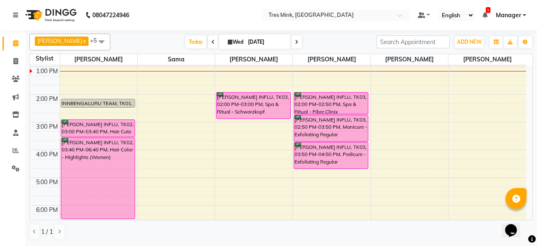
click at [292, 43] on span at bounding box center [297, 41] width 10 height 13
type input "[DATE]"
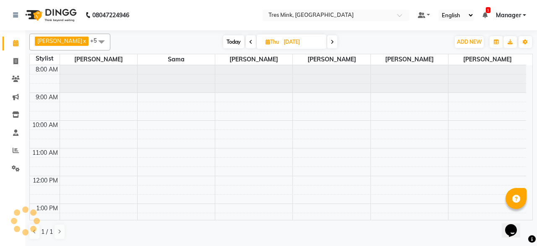
click at [292, 43] on input "[DATE]" at bounding box center [302, 42] width 42 height 13
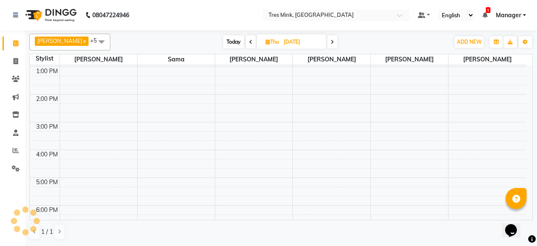
select select "9"
select select "2025"
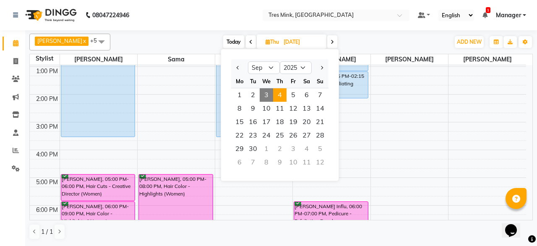
click at [329, 39] on span at bounding box center [333, 41] width 10 height 13
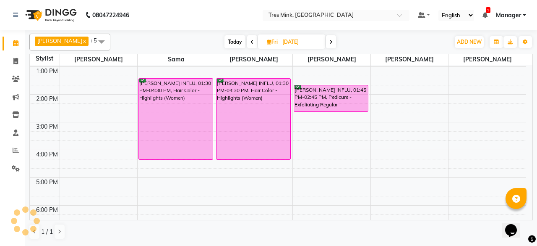
click at [330, 41] on div "[DATE] [DATE]" at bounding box center [280, 42] width 113 height 13
click at [330, 42] on icon at bounding box center [331, 41] width 3 height 5
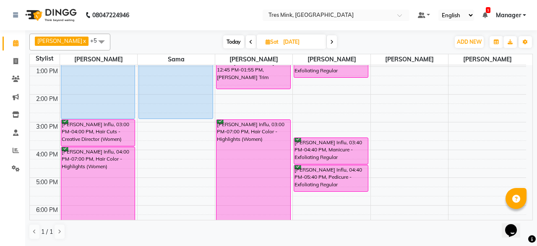
click at [330, 42] on icon at bounding box center [331, 41] width 3 height 5
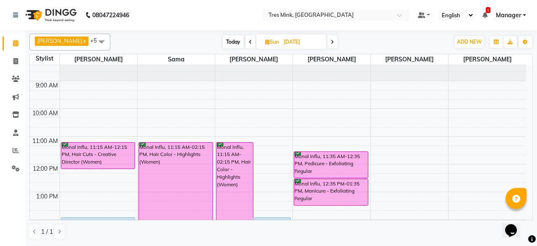
scroll to position [0, 0]
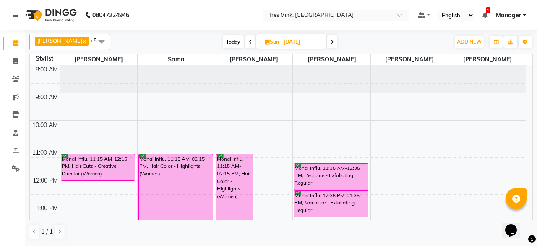
click at [223, 37] on span "Today" at bounding box center [233, 41] width 21 height 13
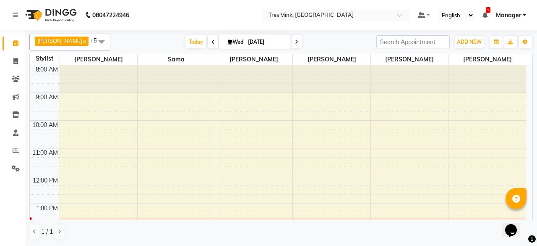
click at [293, 43] on span at bounding box center [297, 41] width 10 height 13
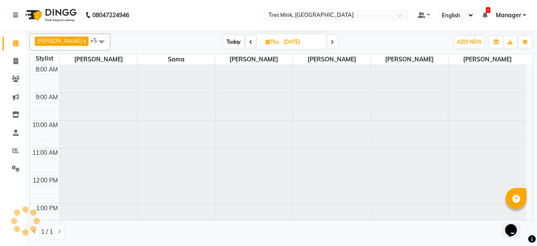
scroll to position [137, 0]
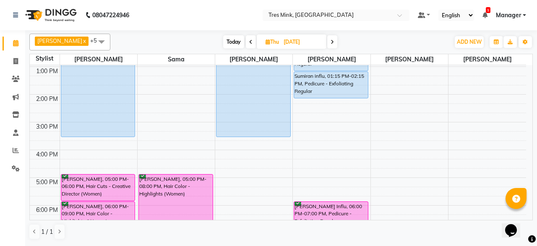
click at [328, 44] on span at bounding box center [333, 41] width 10 height 13
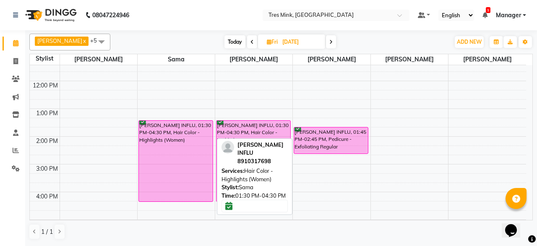
scroll to position [95, 0]
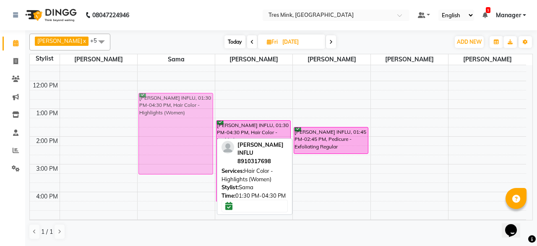
drag, startPoint x: 208, startPoint y: 161, endPoint x: 204, endPoint y: 135, distance: 26.3
click at [204, 135] on div "[PERSON_NAME] INFLU, 01:30 PM-04:30 PM, Hair Color - Highlights (Women) [PERSON…" at bounding box center [176, 150] width 77 height 360
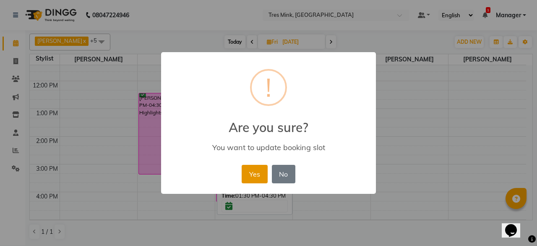
click at [257, 166] on button "Yes" at bounding box center [255, 174] width 26 height 18
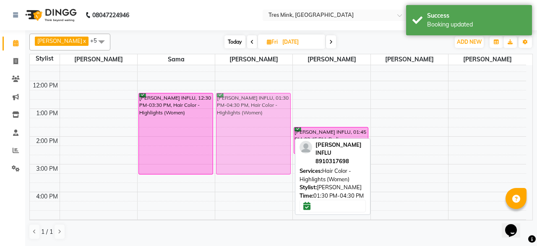
drag, startPoint x: 256, startPoint y: 165, endPoint x: 252, endPoint y: 139, distance: 25.9
click at [252, 139] on div "[PERSON_NAME] INFLU, 01:30 PM-04:30 PM, Hair Color - Highlights (Women) [PERSON…" at bounding box center [253, 150] width 77 height 360
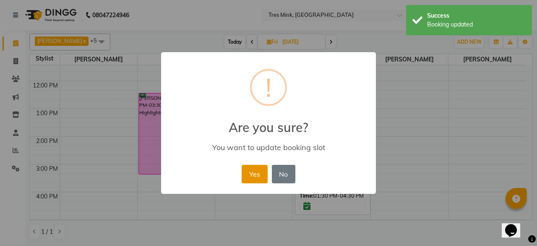
click at [250, 170] on button "Yes" at bounding box center [255, 174] width 26 height 18
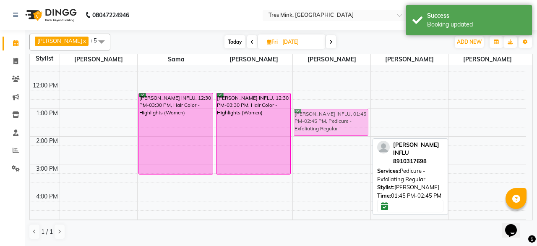
drag, startPoint x: 328, startPoint y: 139, endPoint x: 328, endPoint y: 121, distance: 17.6
click at [328, 121] on div "[PERSON_NAME] INFLU, 01:45 PM-02:45 PM, Pedicure - Exfoliating Regular [PERSON_…" at bounding box center [331, 150] width 77 height 360
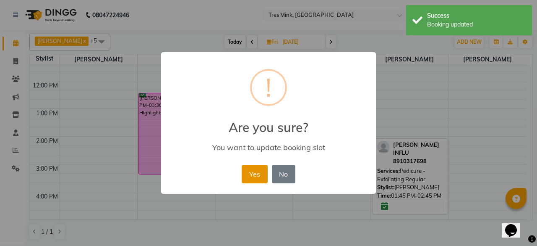
click at [256, 173] on button "Yes" at bounding box center [255, 174] width 26 height 18
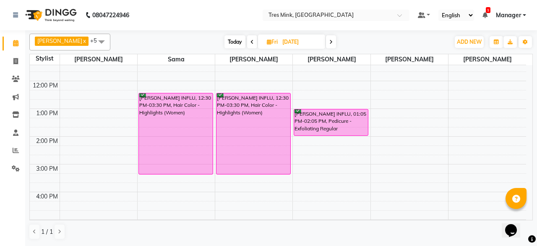
click at [230, 45] on span "Today" at bounding box center [235, 41] width 21 height 13
type input "[DATE]"
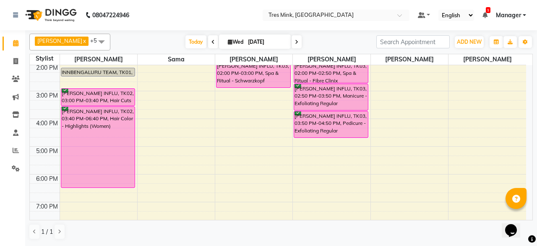
scroll to position [84, 0]
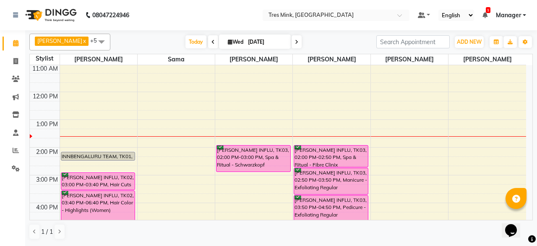
click at [265, 180] on div "8:00 AM 9:00 AM 10:00 AM 11:00 AM 12:00 PM 1:00 PM 2:00 PM 3:00 PM 4:00 PM 5:00…" at bounding box center [278, 161] width 497 height 360
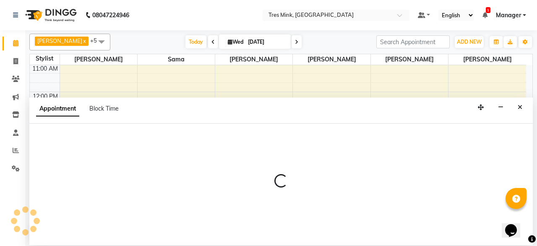
select select "88454"
select select "tentative"
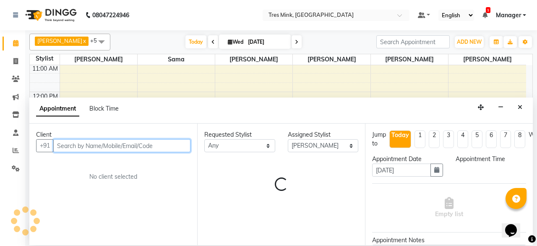
select select "900"
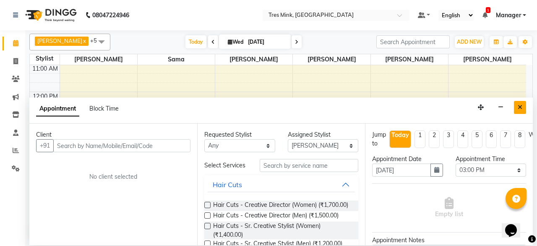
click at [519, 106] on icon "Close" at bounding box center [520, 107] width 5 height 6
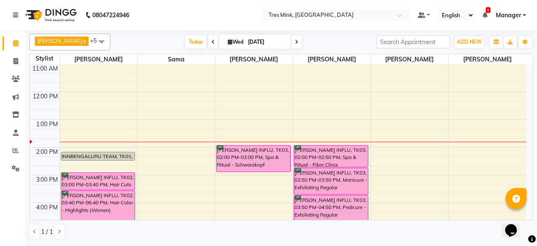
click at [294, 44] on span at bounding box center [297, 41] width 10 height 13
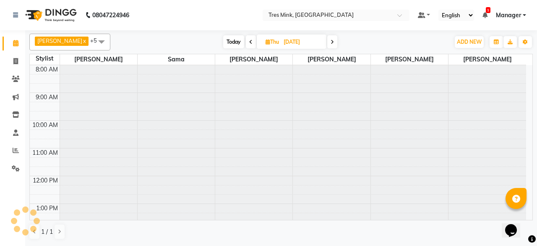
scroll to position [137, 0]
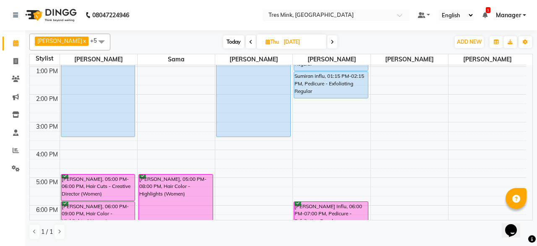
click at [328, 43] on span at bounding box center [333, 41] width 10 height 13
type input "[DATE]"
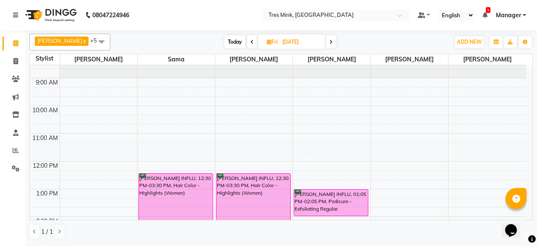
scroll to position [0, 0]
